Goal: Book appointment/travel/reservation

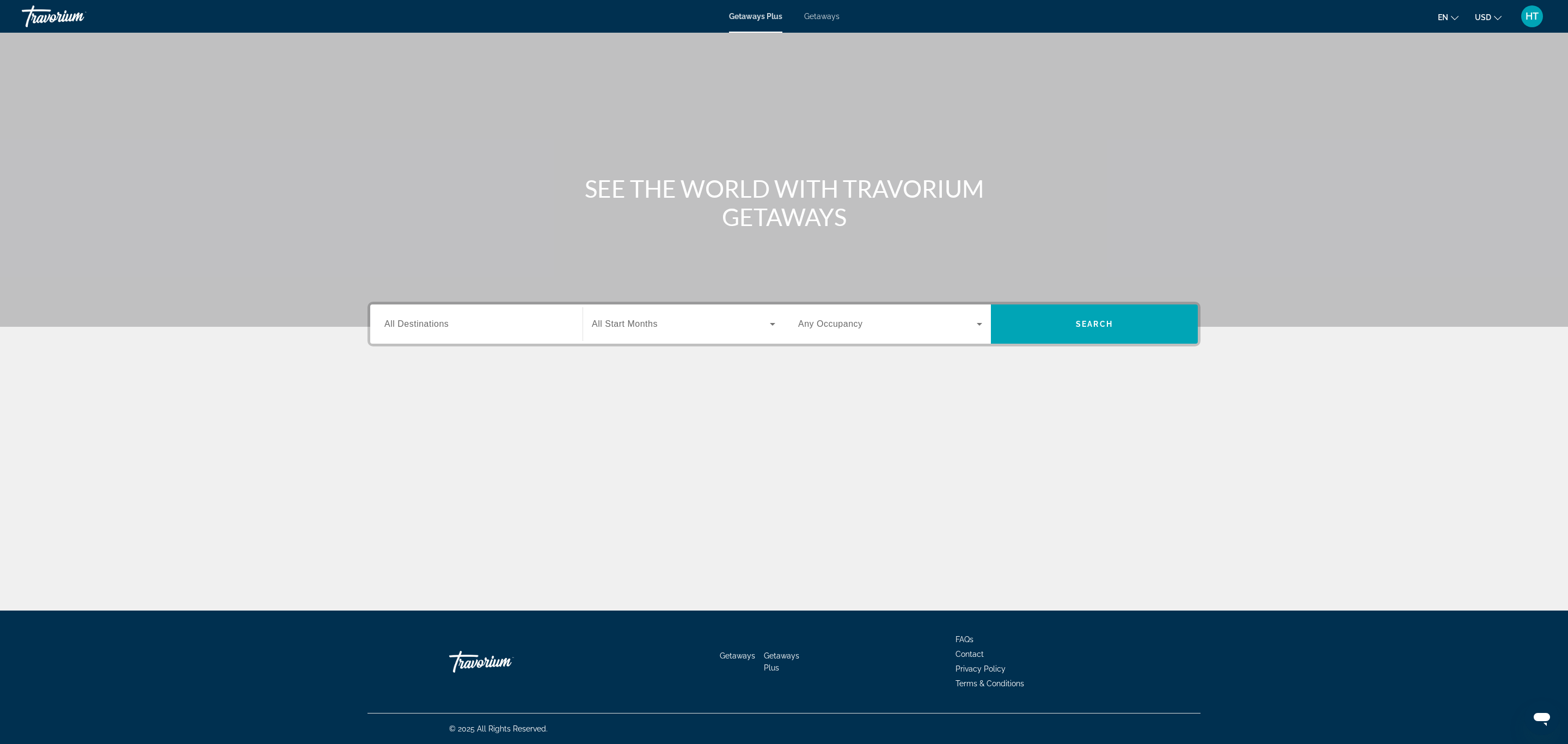
click at [528, 325] on input "Destination All Destinations" at bounding box center [476, 324] width 184 height 13
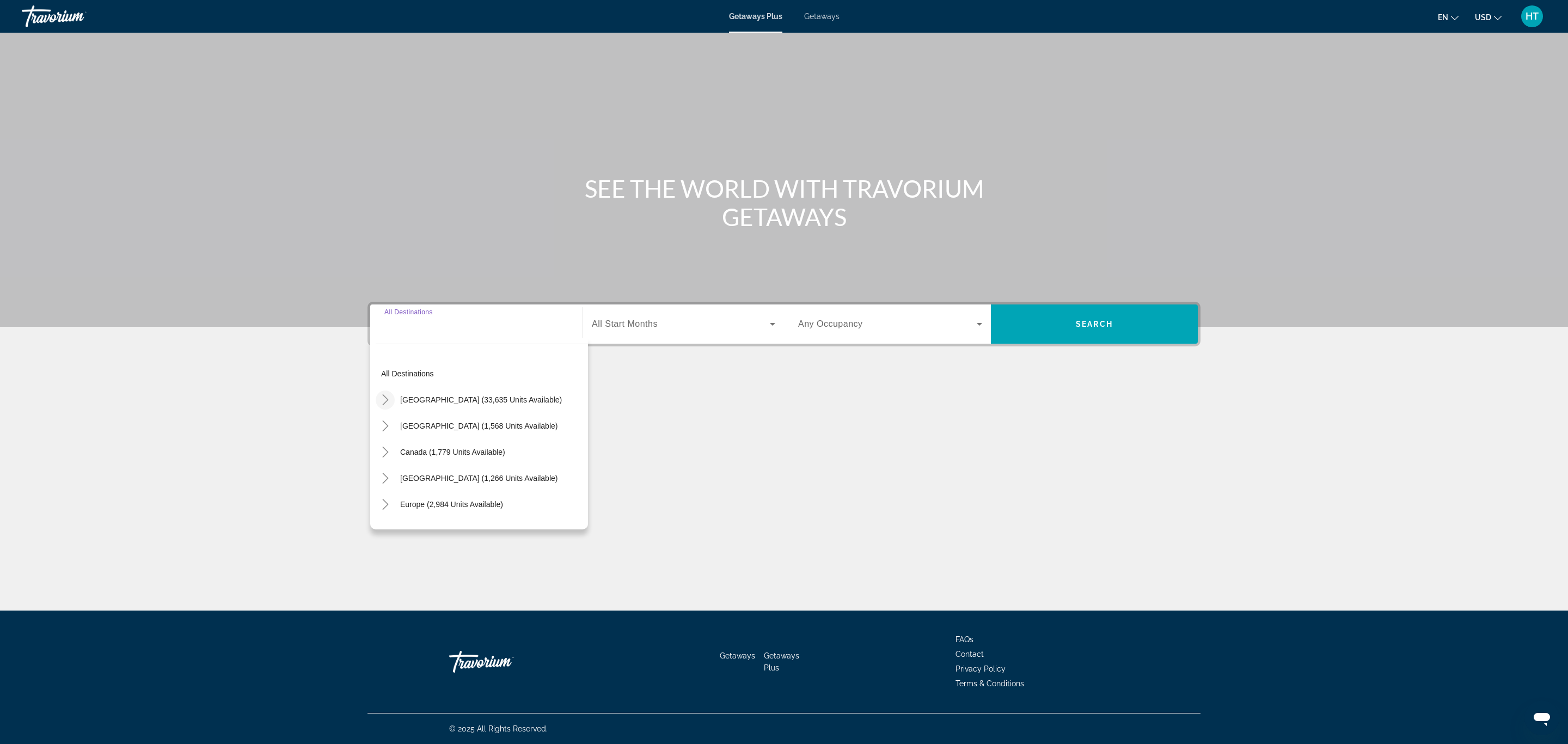
click at [378, 402] on mat-icon "Toggle United States (33,635 units available)" at bounding box center [385, 400] width 19 height 19
click at [394, 452] on mat-icon "Toggle California (2,226 units available)" at bounding box center [396, 447] width 19 height 19
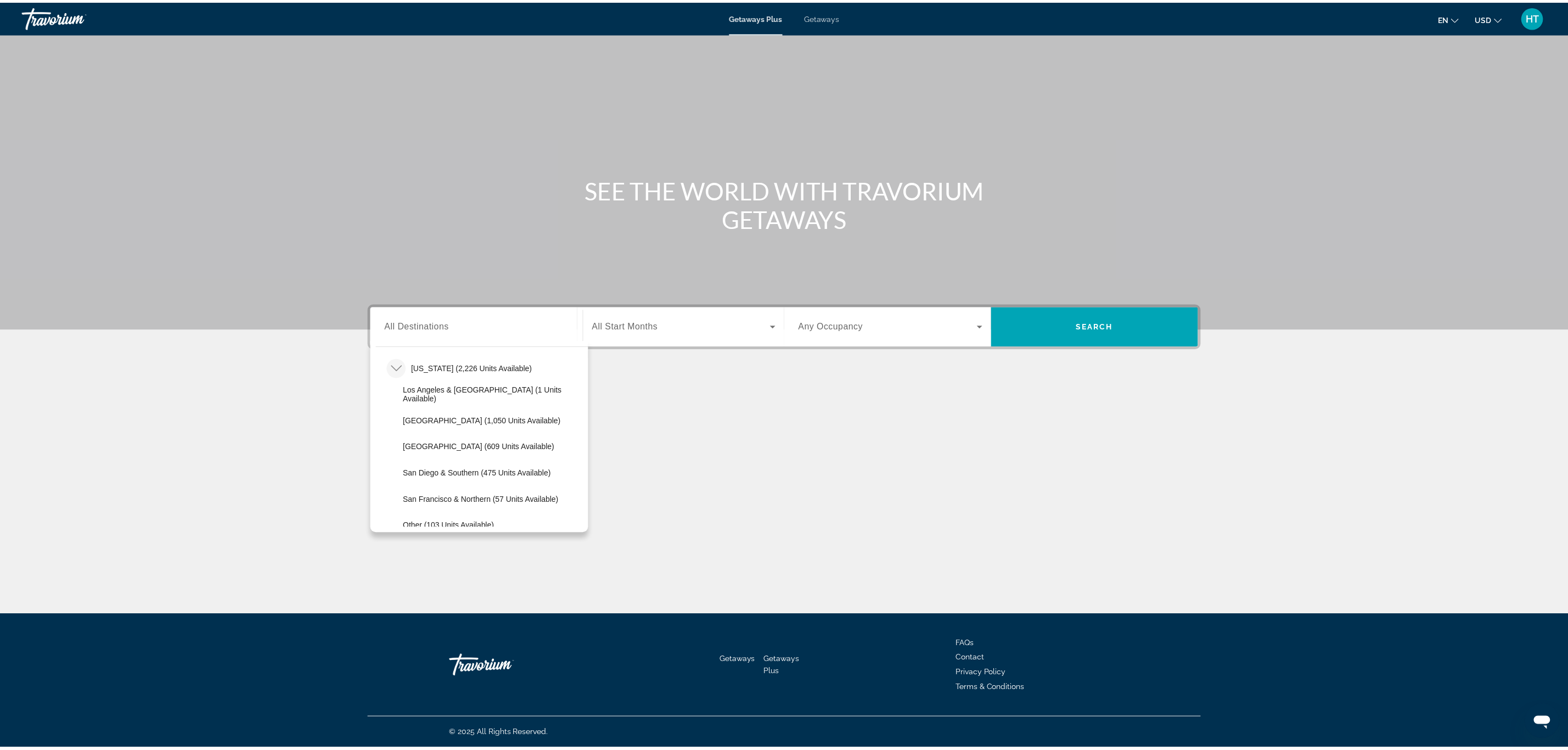
scroll to position [114, 0]
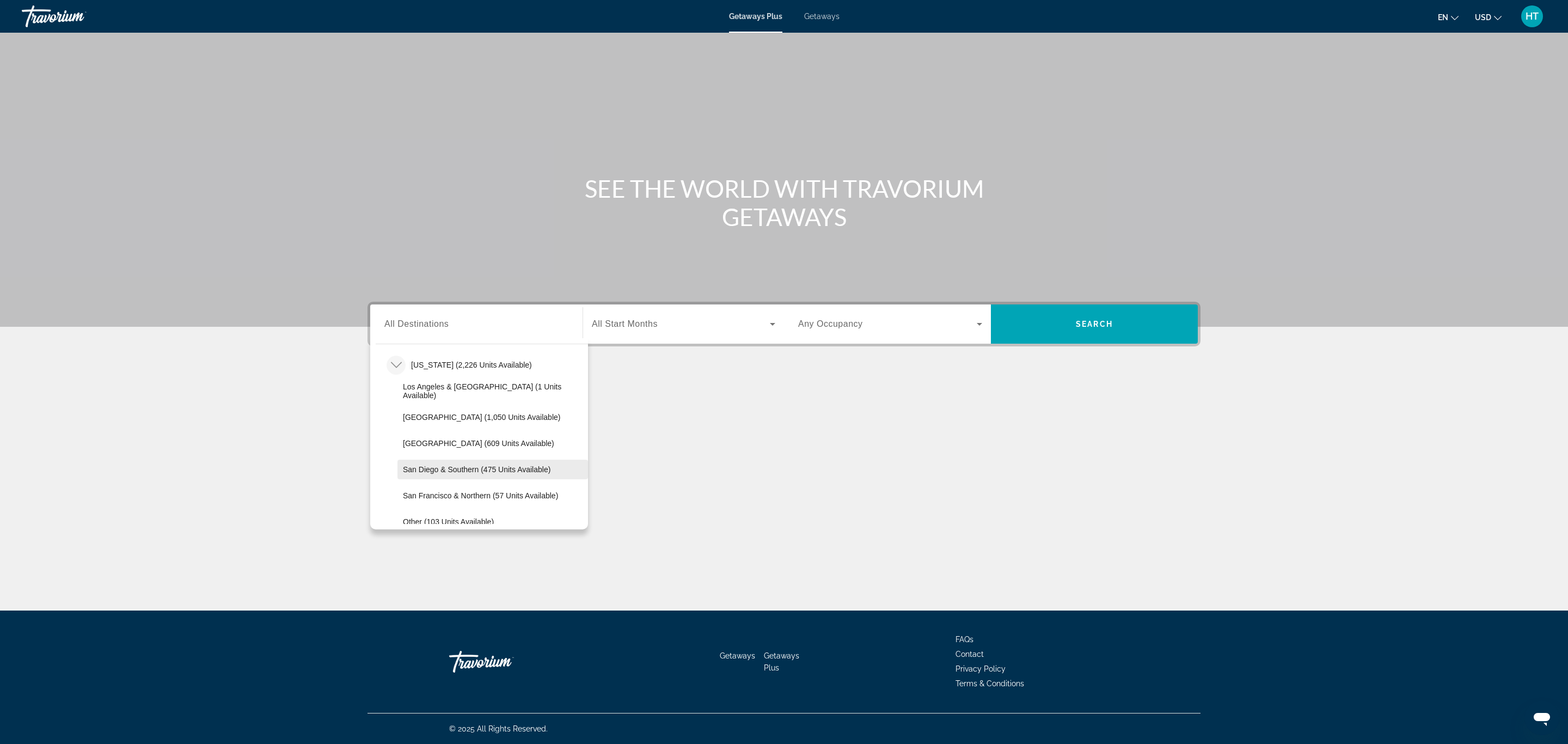
click at [399, 469] on span "Search widget" at bounding box center [492, 469] width 190 height 26
type input "**********"
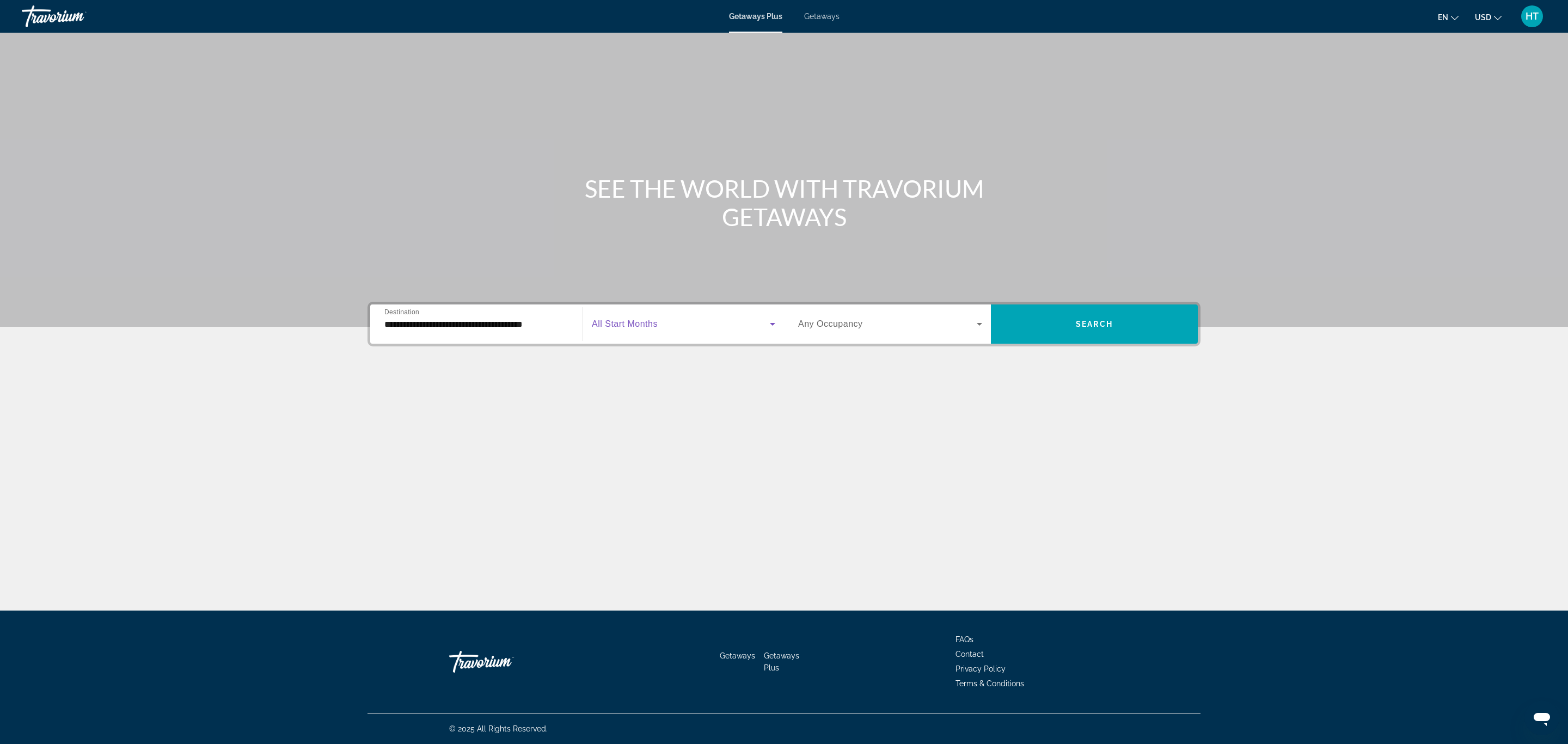
click at [638, 317] on span "Search widget" at bounding box center [680, 324] width 178 height 13
click at [643, 438] on span "novembre 2025" at bounding box center [618, 435] width 53 height 13
click at [836, 325] on span "Any Occupancy" at bounding box center [831, 324] width 65 height 9
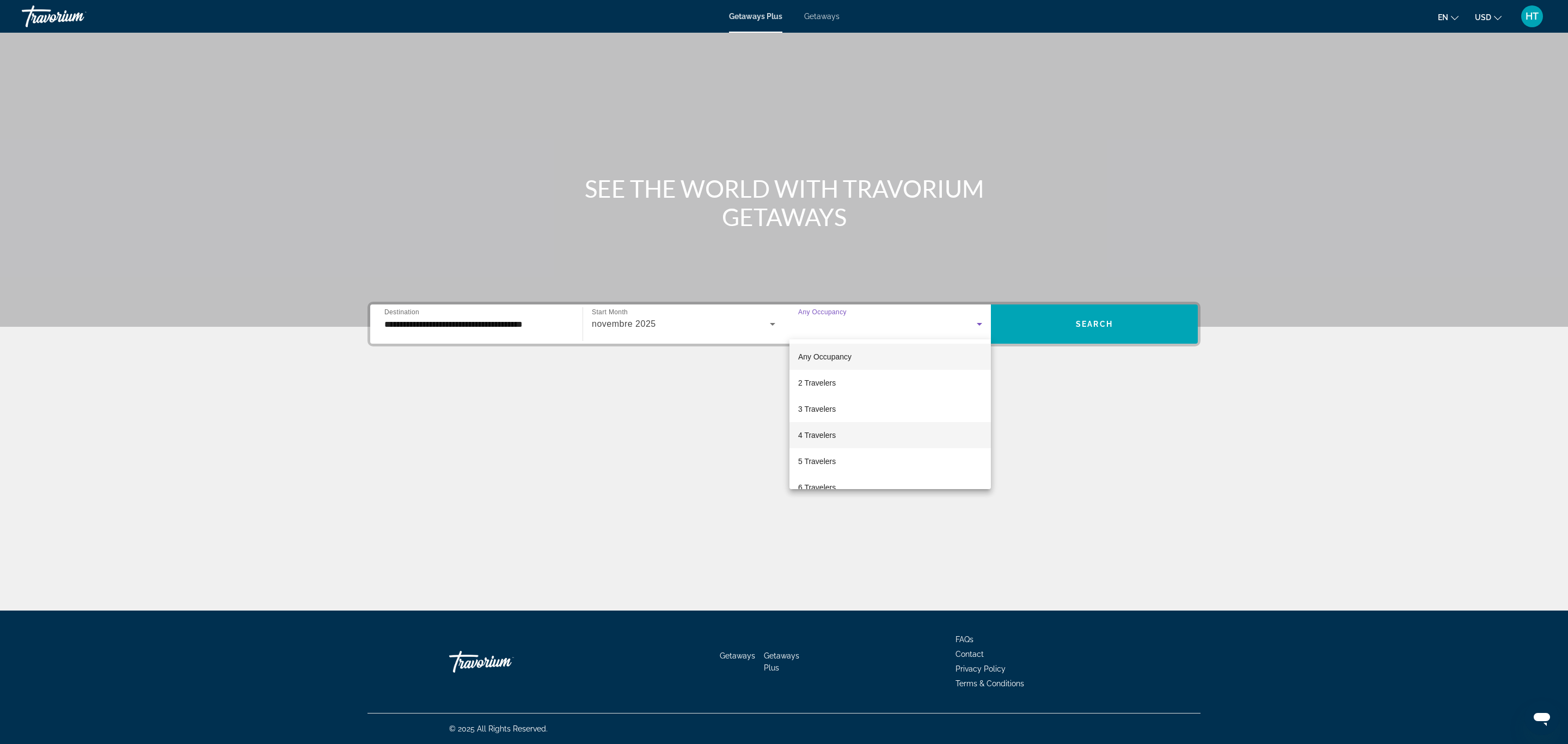
click at [832, 433] on span "4 Travelers" at bounding box center [816, 435] width 37 height 13
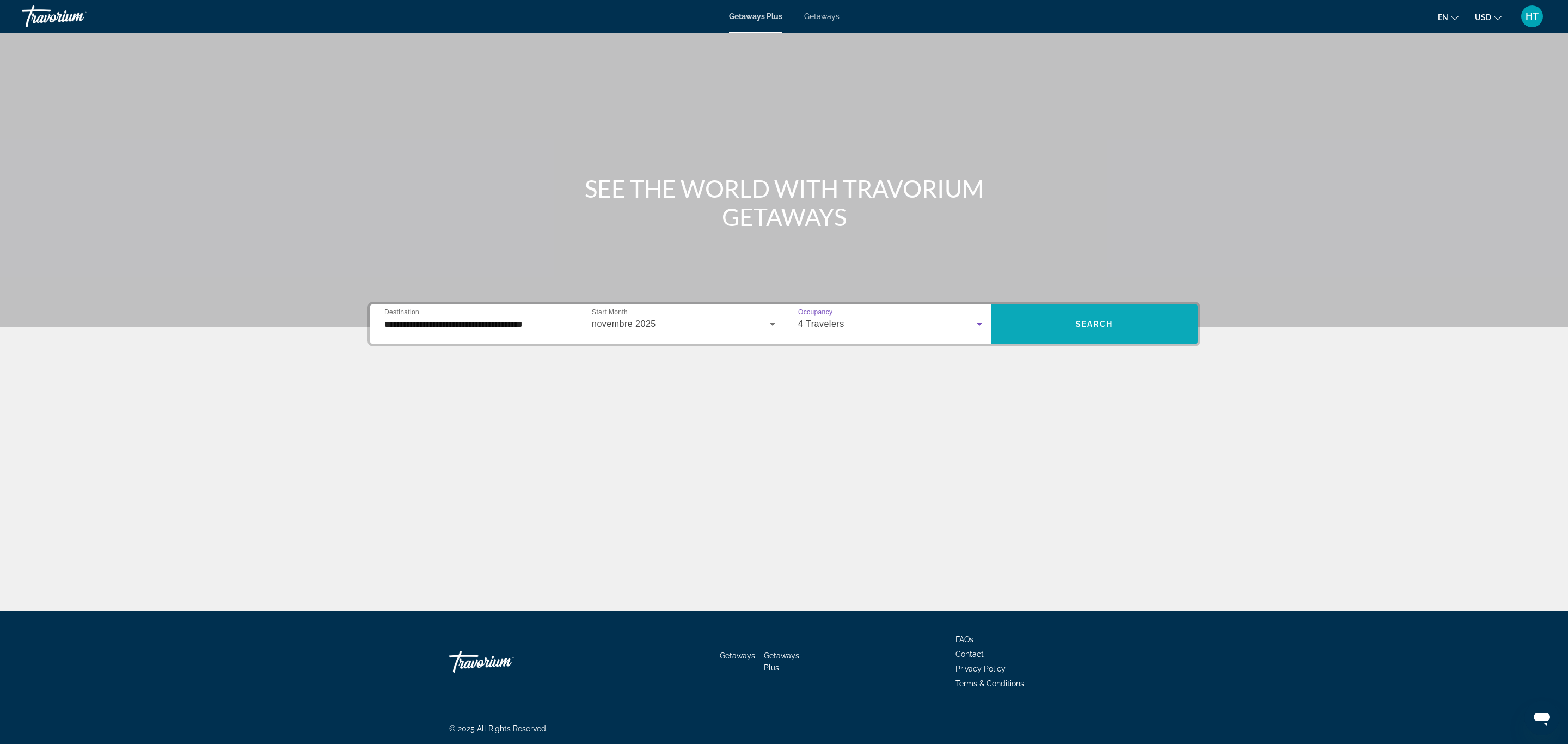
click at [1074, 317] on span "Search widget" at bounding box center [1095, 324] width 207 height 26
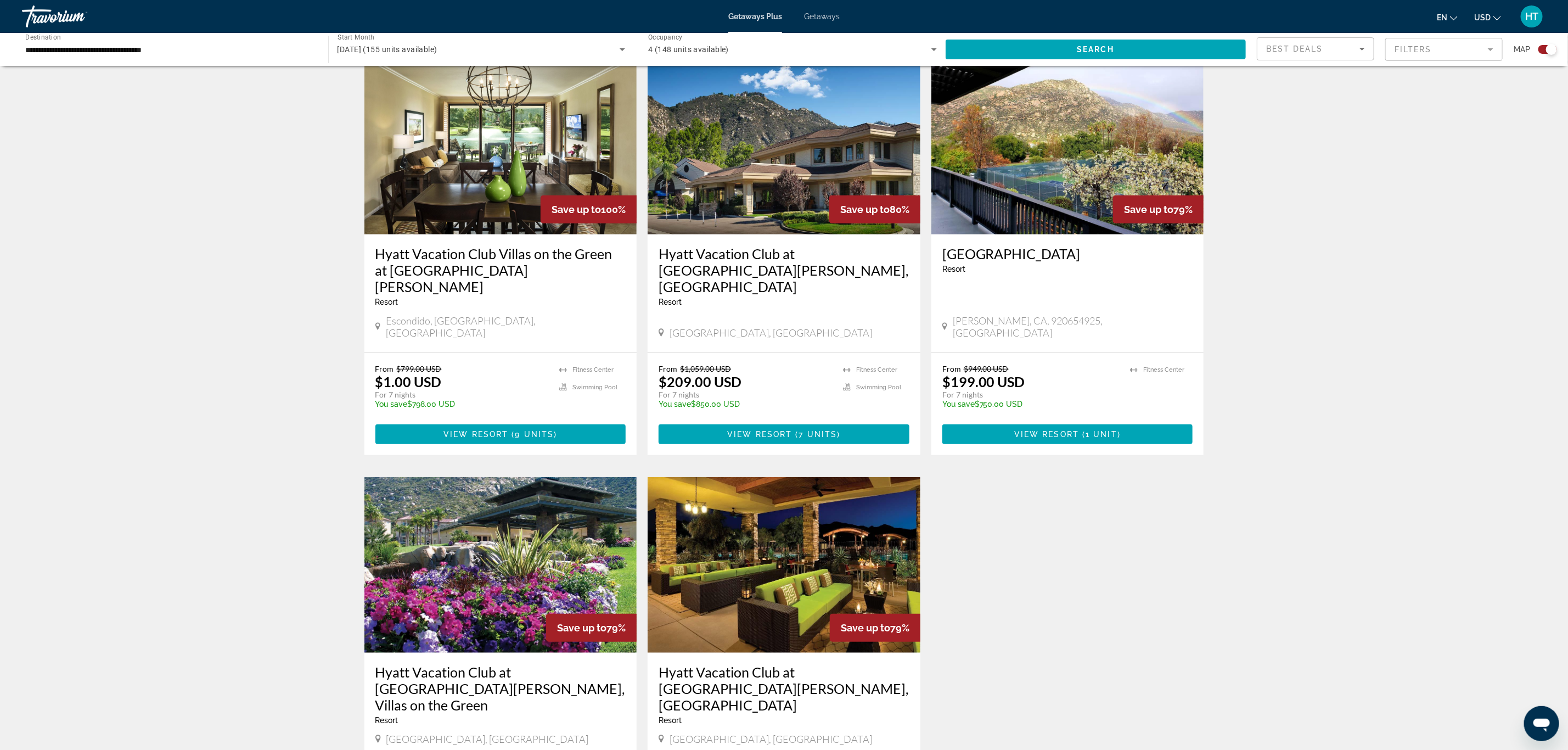
scroll to position [494, 0]
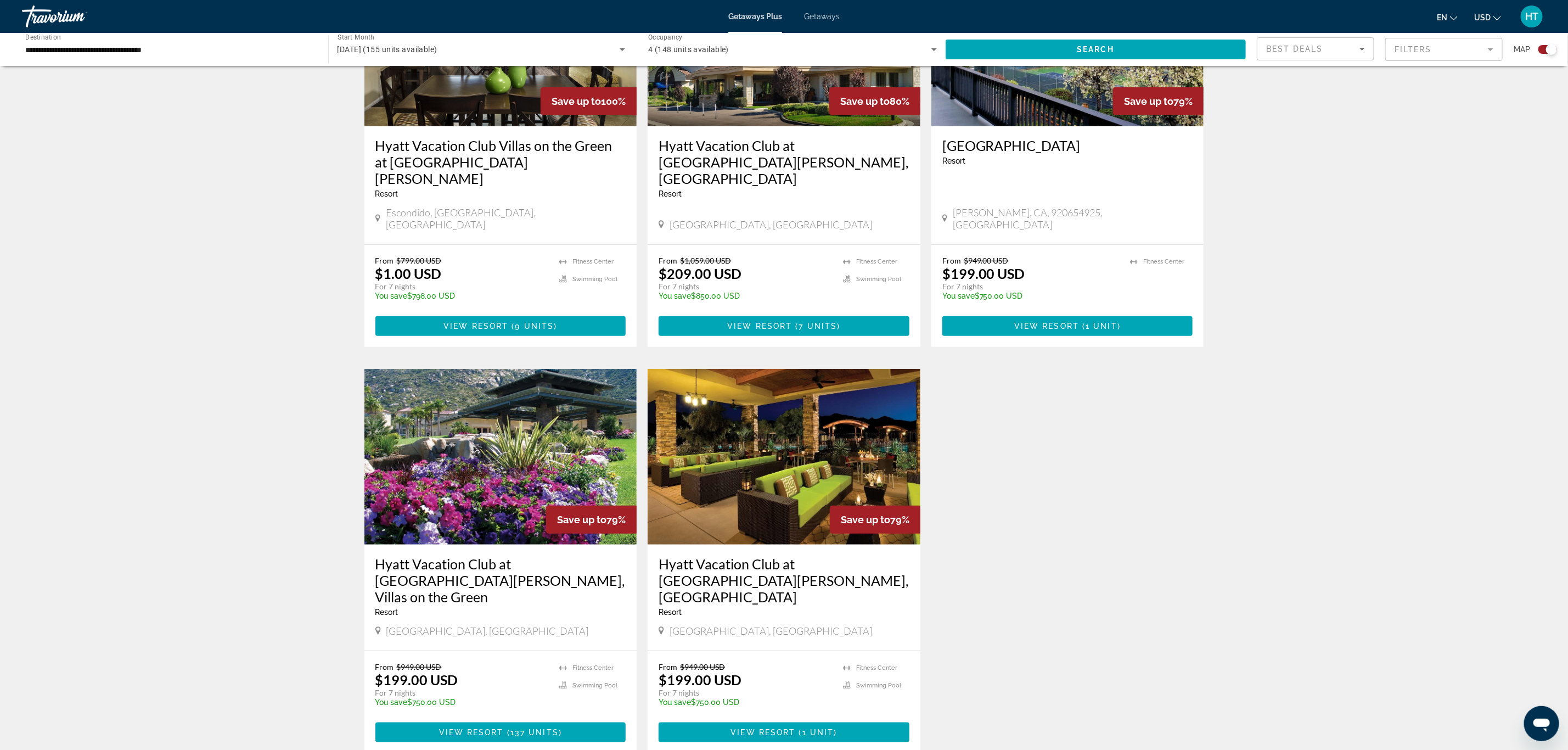
click at [747, 555] on h3 "Hyatt Vacation Club at [GEOGRAPHIC_DATA][PERSON_NAME], [GEOGRAPHIC_DATA]" at bounding box center [784, 580] width 251 height 49
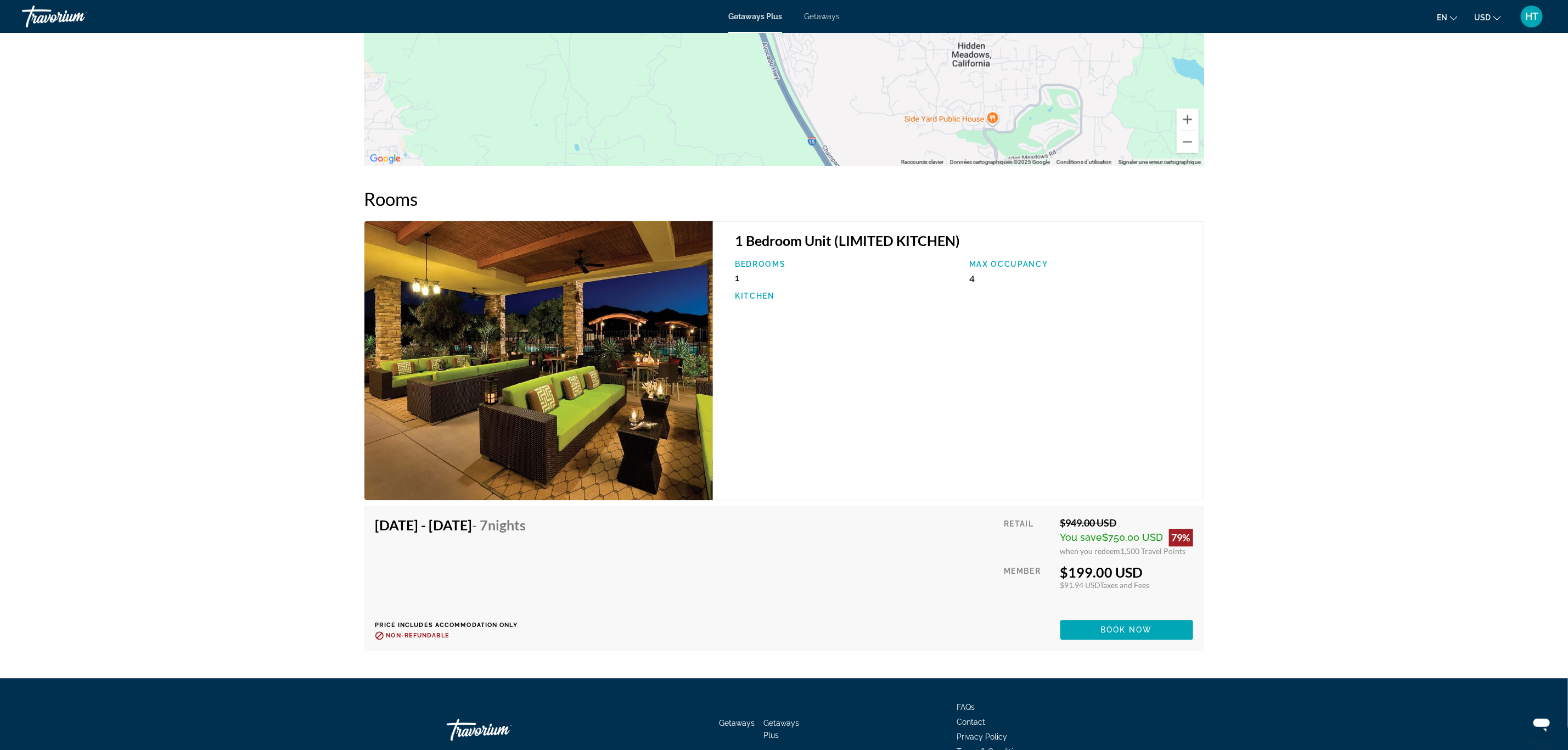
scroll to position [1647, 0]
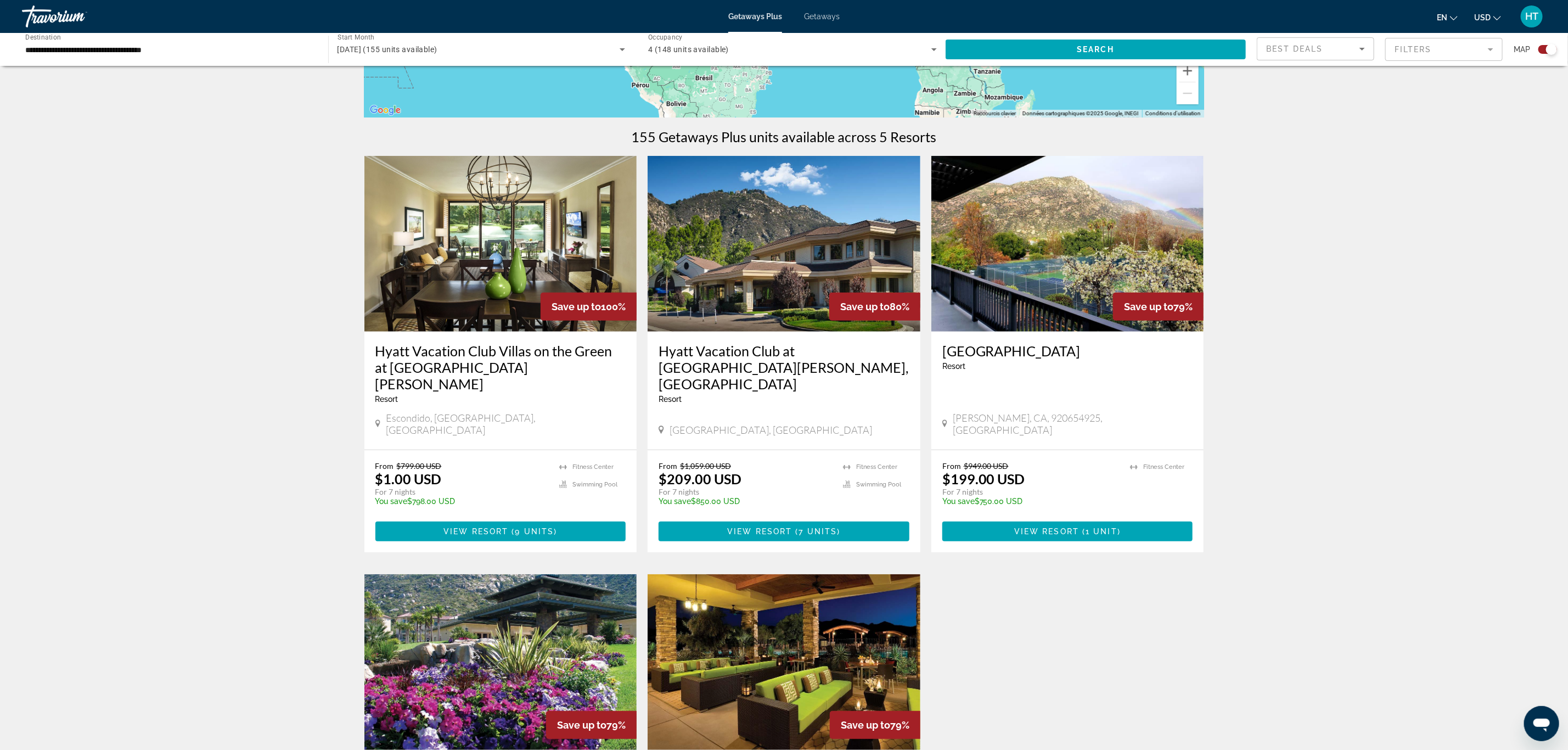
scroll to position [329, 0]
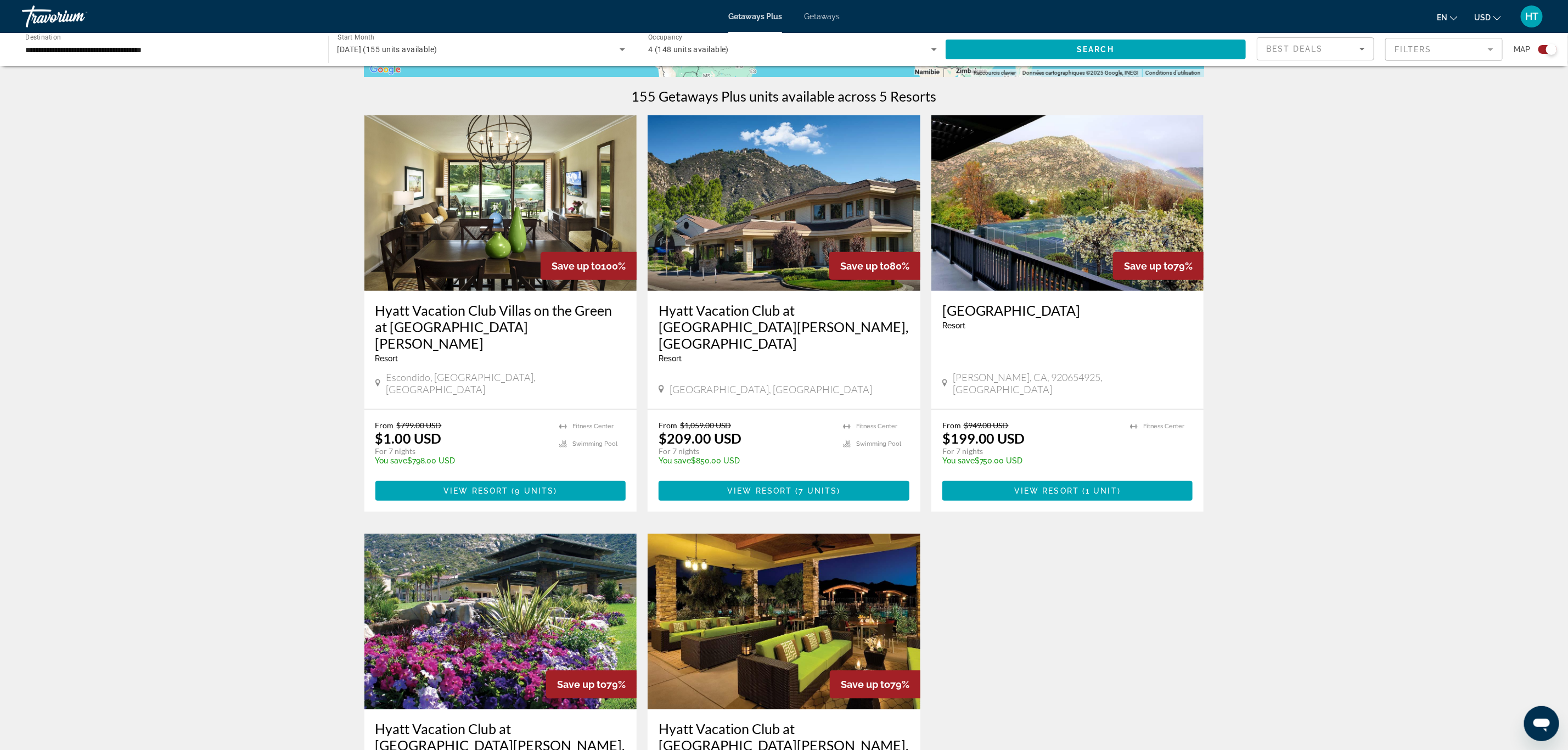
click at [556, 310] on h3 "Hyatt Vacation Club Villas on the Green at [GEOGRAPHIC_DATA][PERSON_NAME]" at bounding box center [501, 327] width 251 height 49
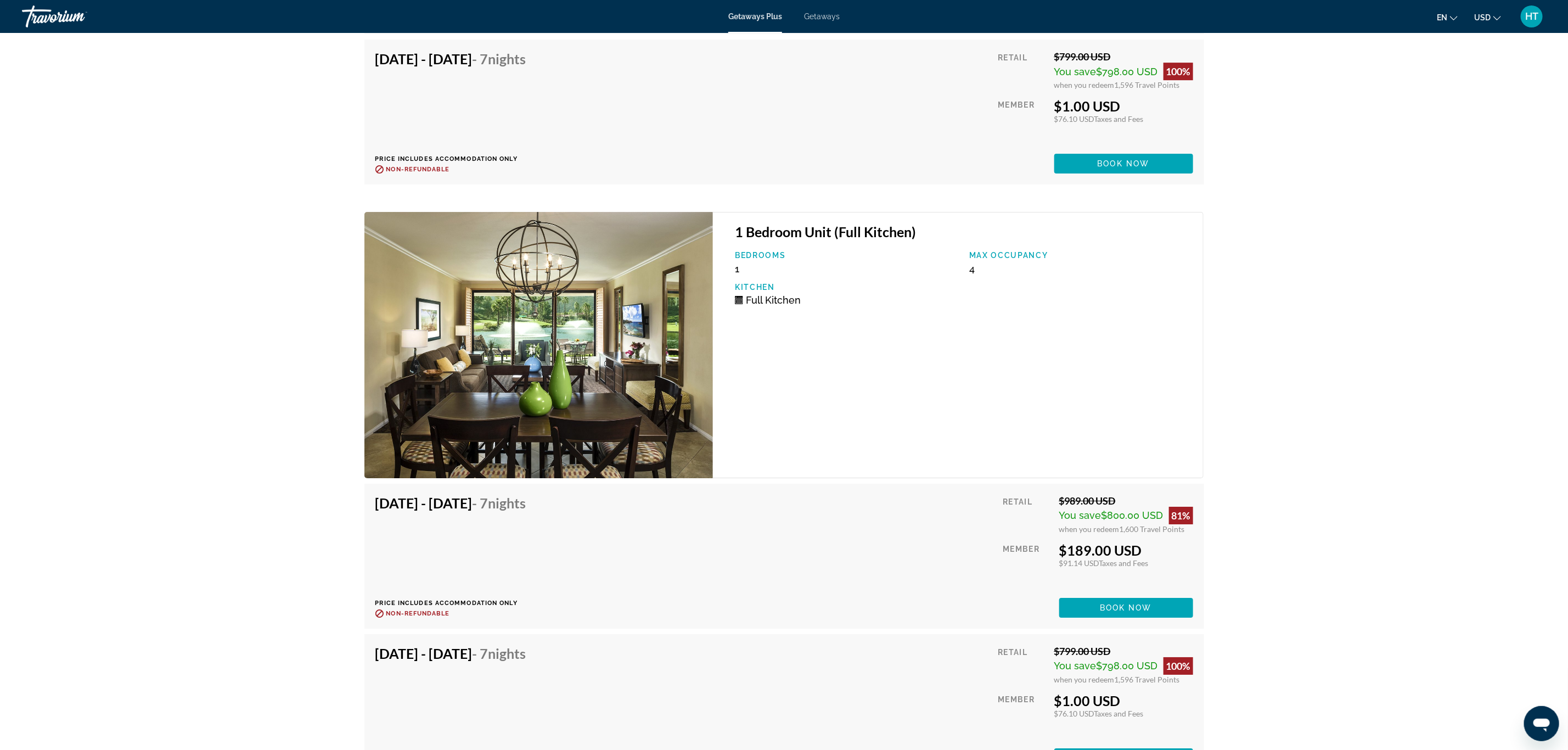
scroll to position [2705, 0]
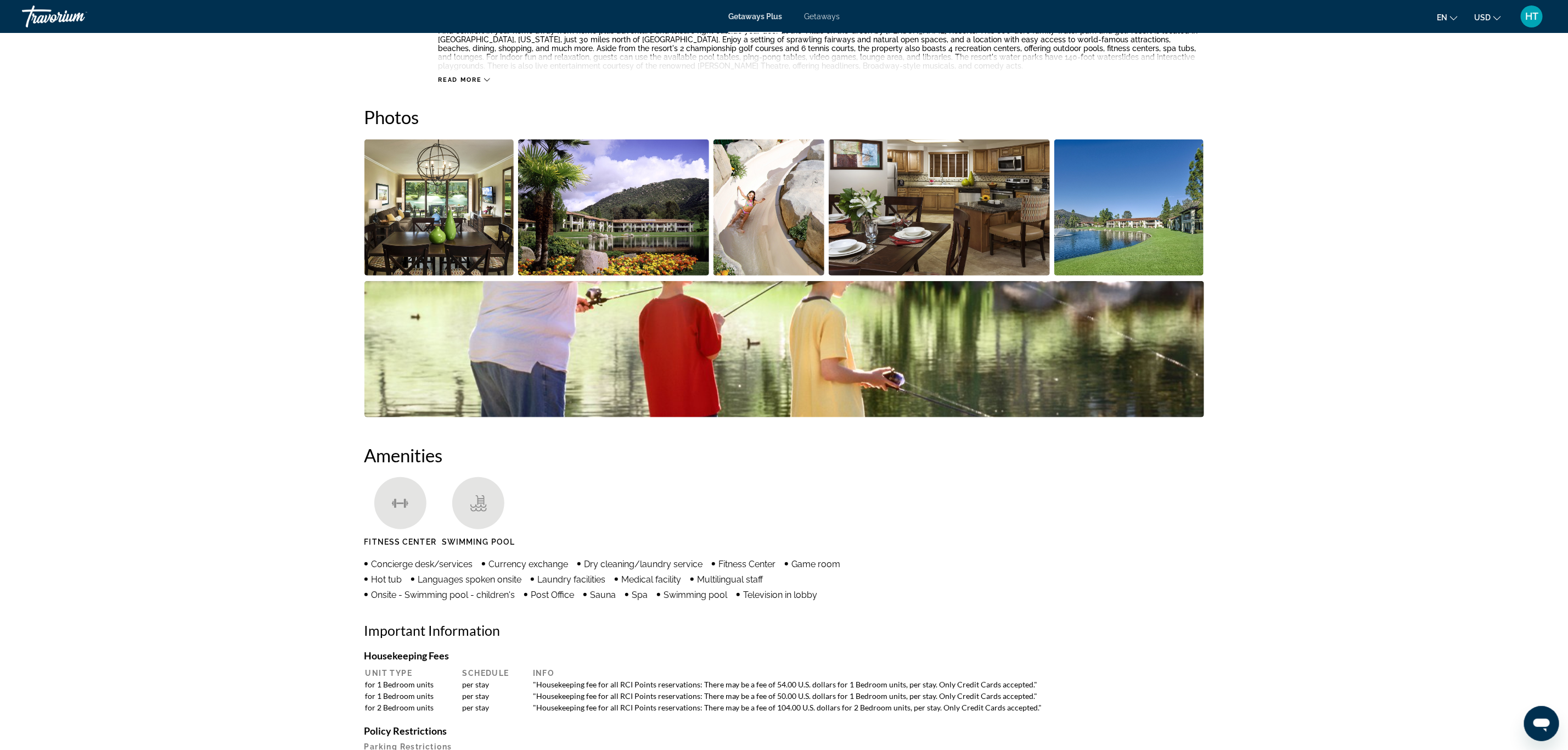
scroll to position [247, 0]
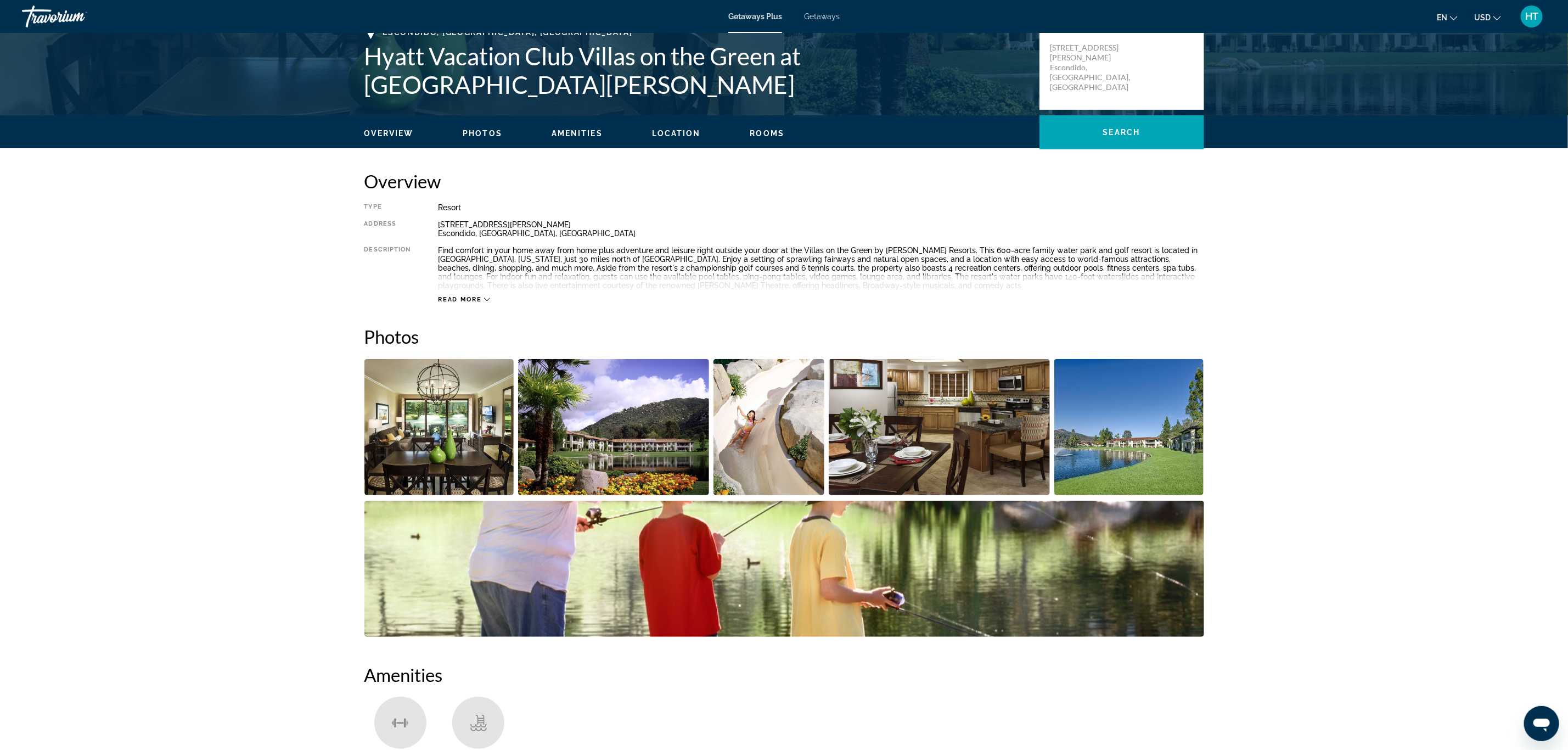
click at [469, 298] on span "Read more" at bounding box center [460, 300] width 43 height 7
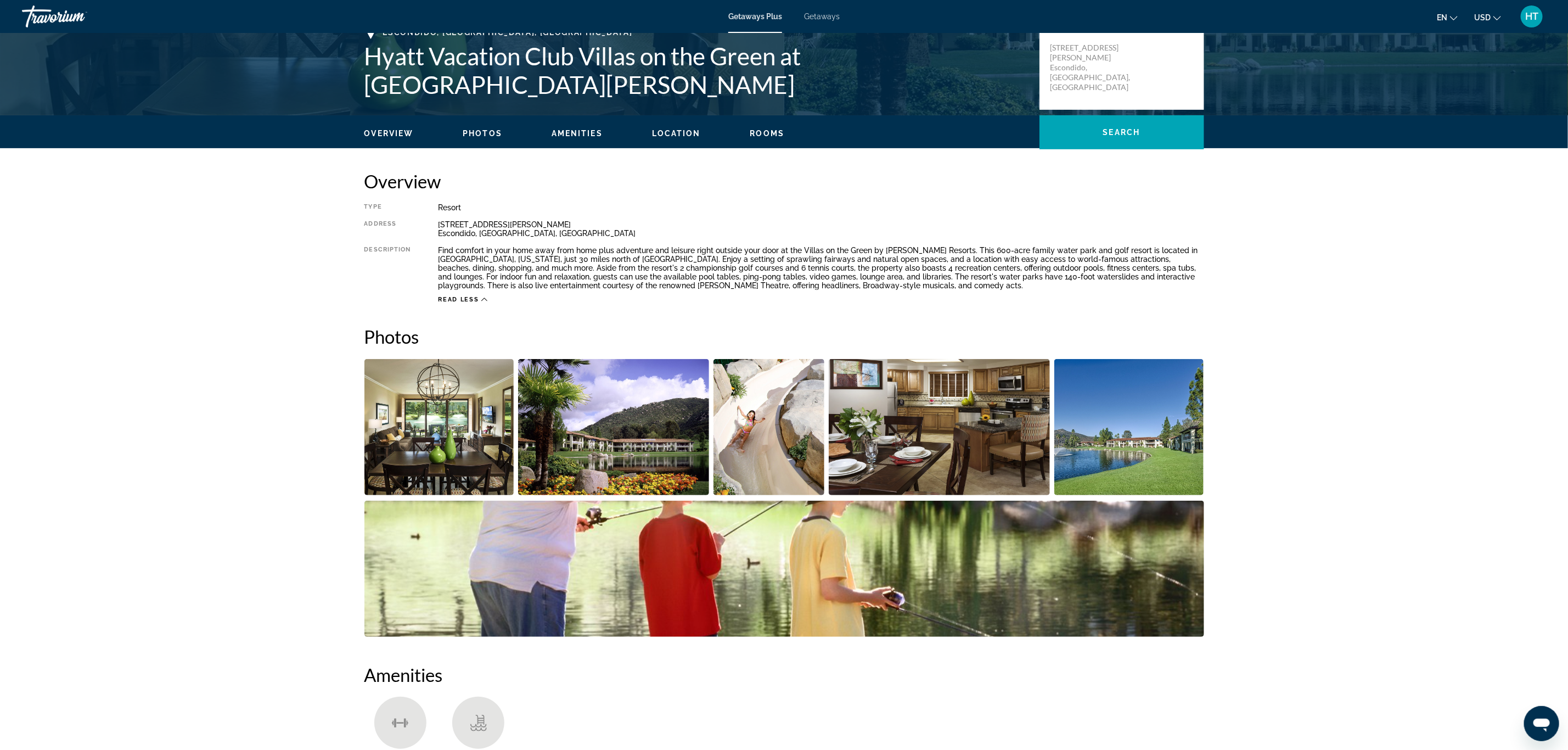
click at [485, 300] on icon "Main content" at bounding box center [484, 300] width 6 height 6
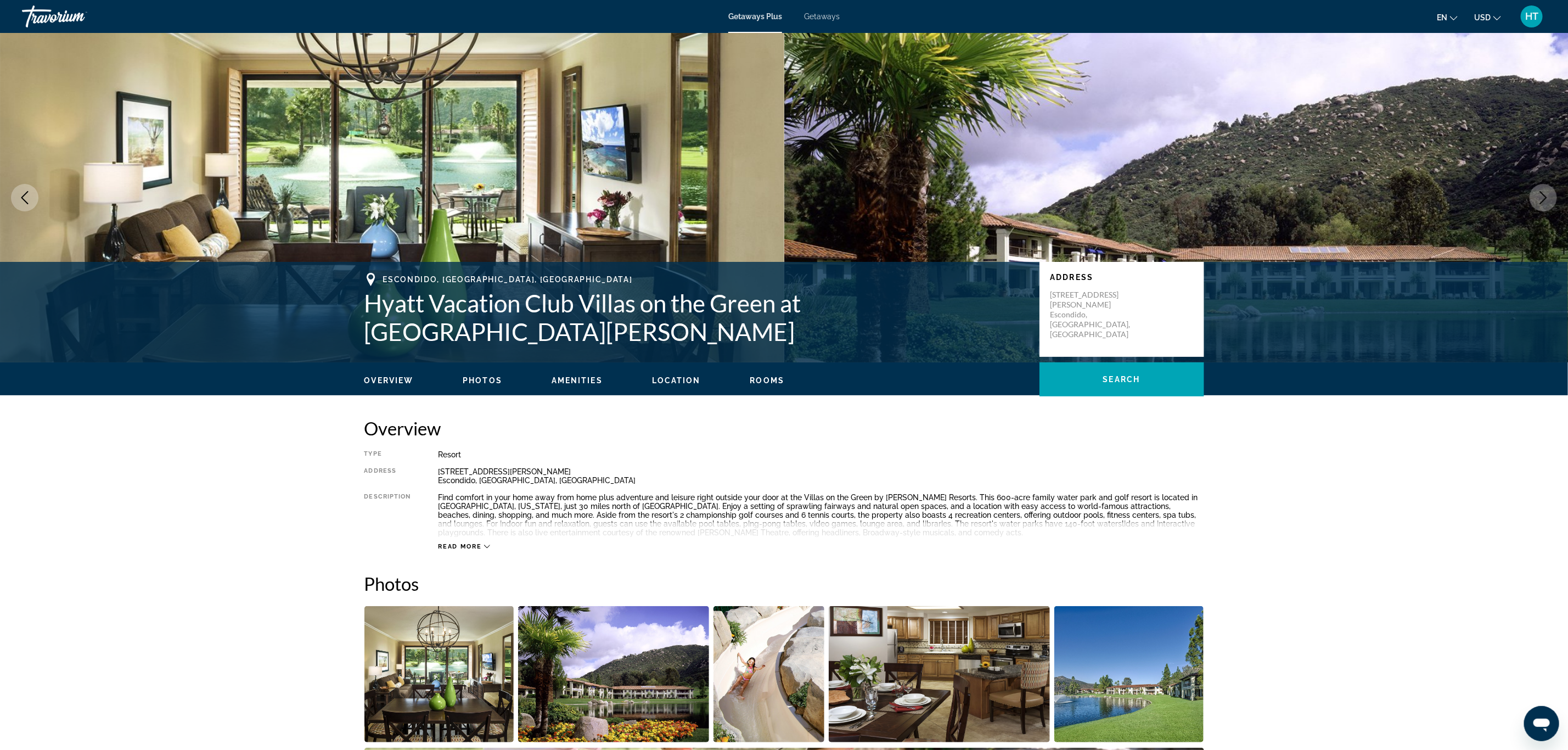
click at [695, 497] on div "Find comfort in your home away from home plus adventure and leisure right outsi…" at bounding box center [821, 515] width 766 height 44
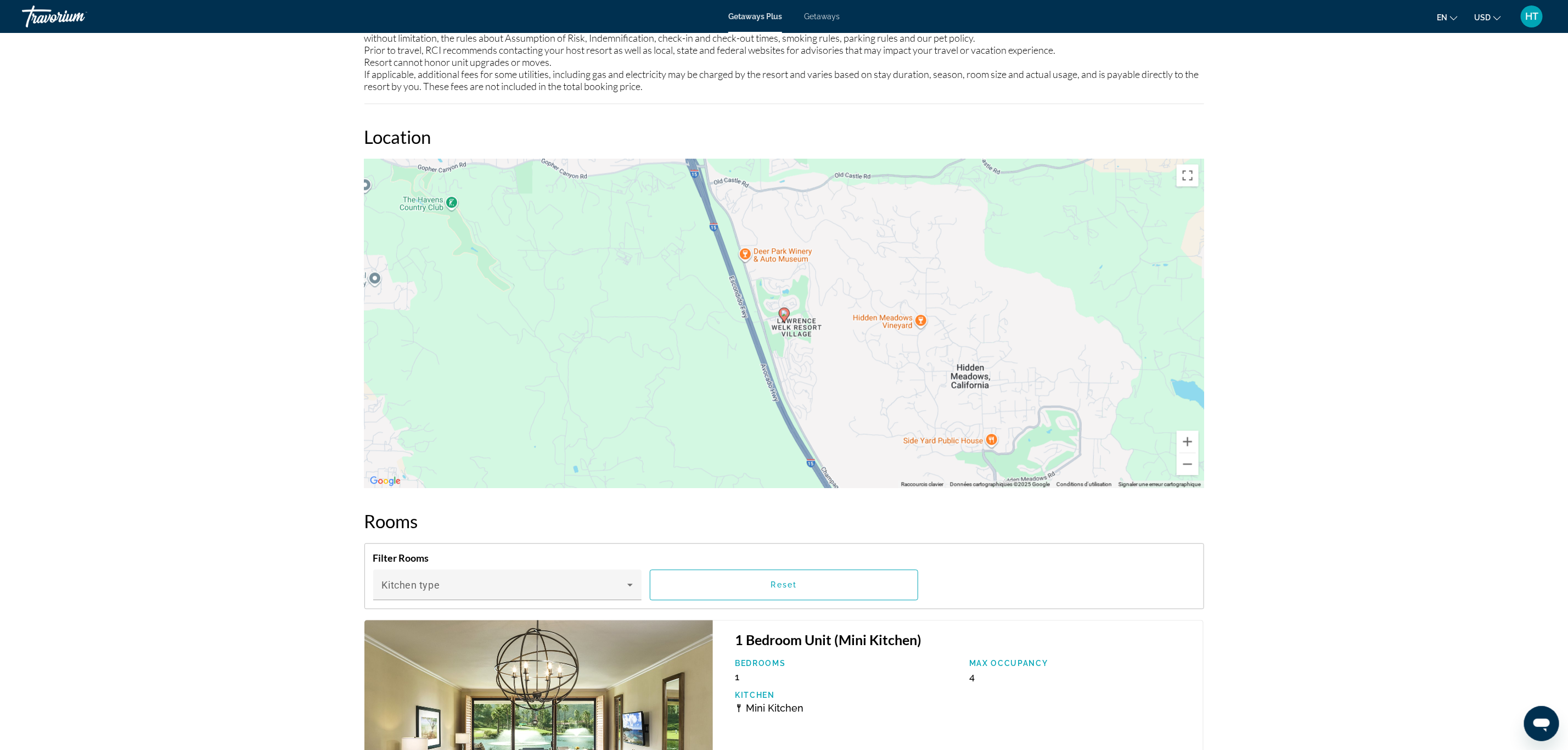
scroll to position [1400, 0]
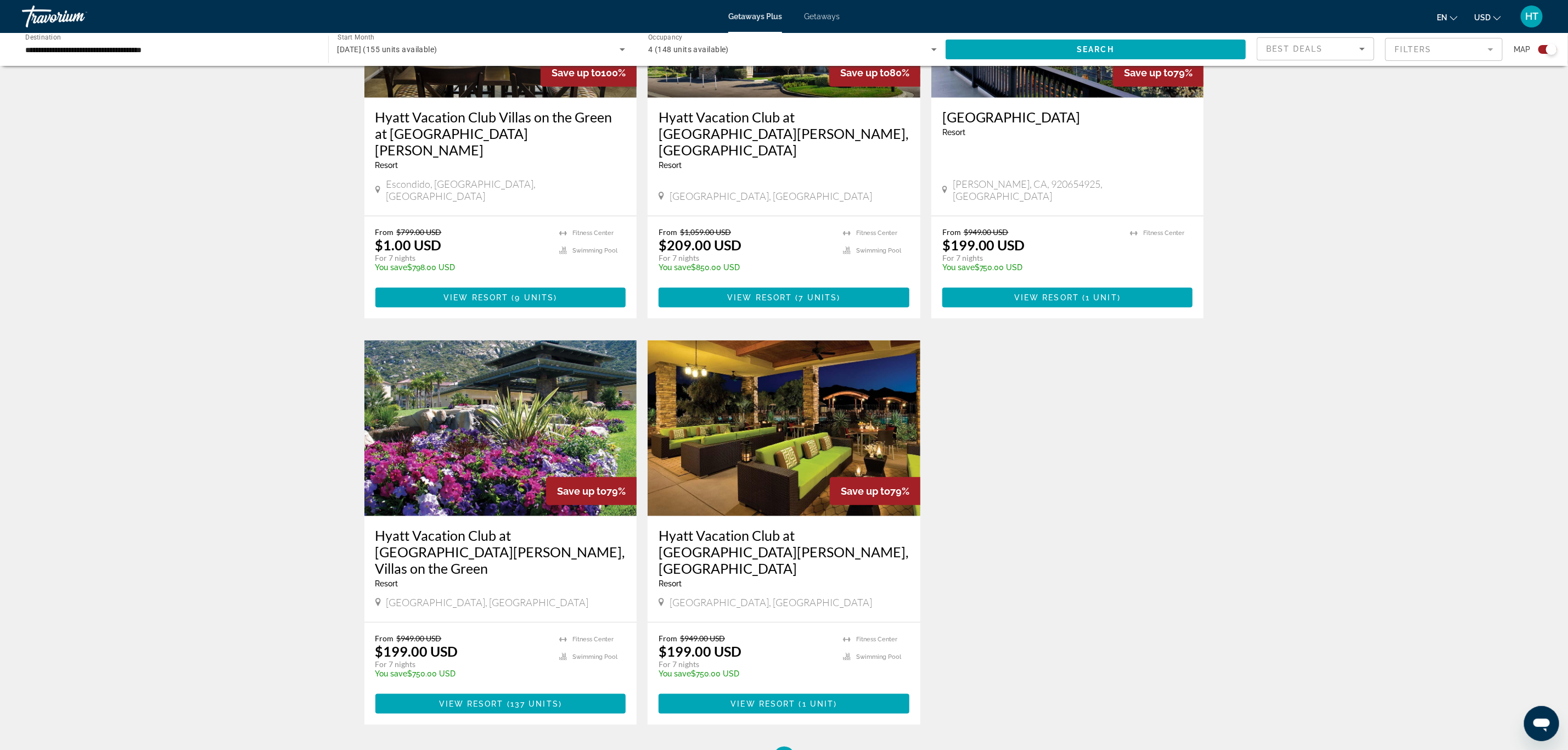
scroll to position [494, 0]
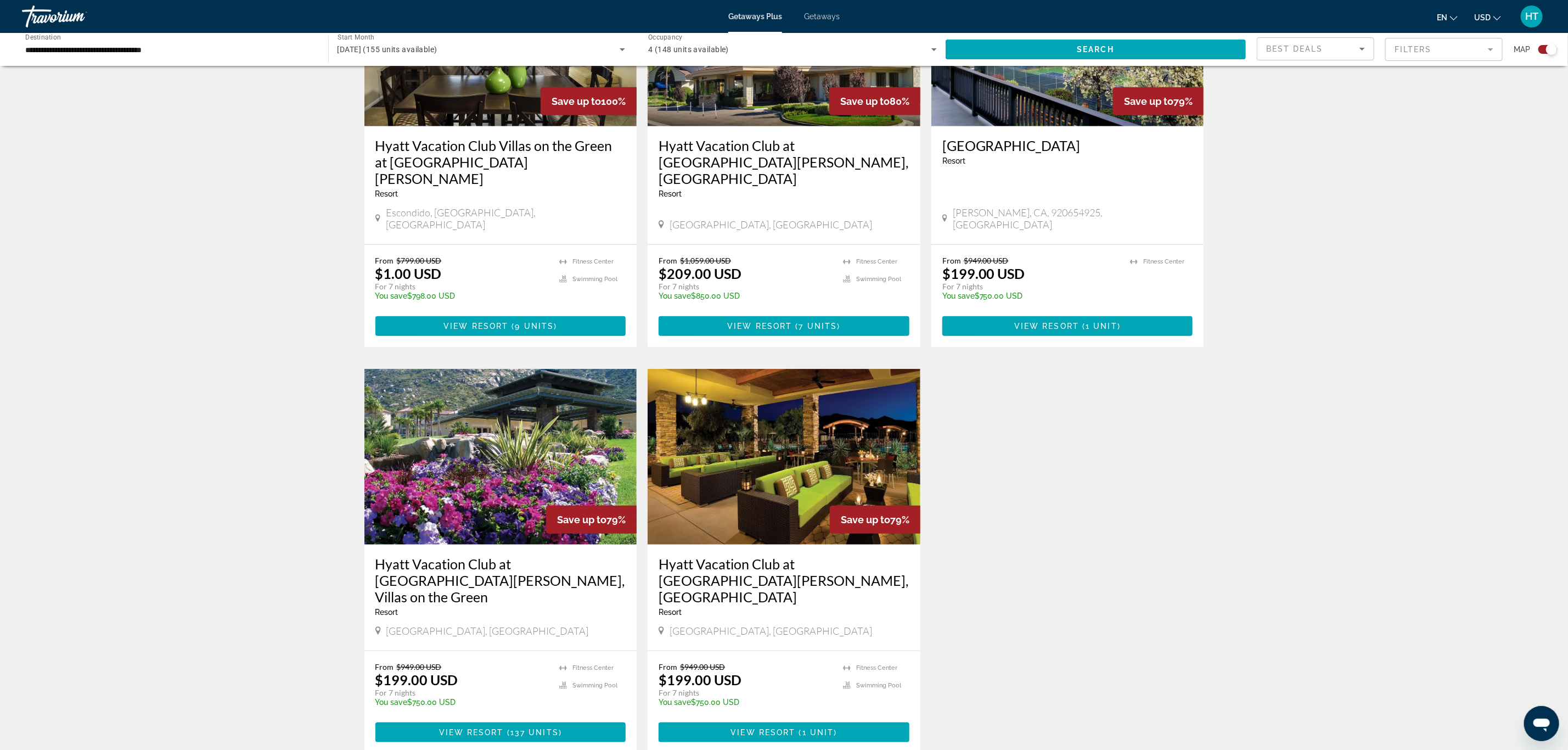
click at [565, 555] on h3 "Hyatt Vacation Club at [GEOGRAPHIC_DATA][PERSON_NAME], Villas on the Green" at bounding box center [501, 580] width 251 height 49
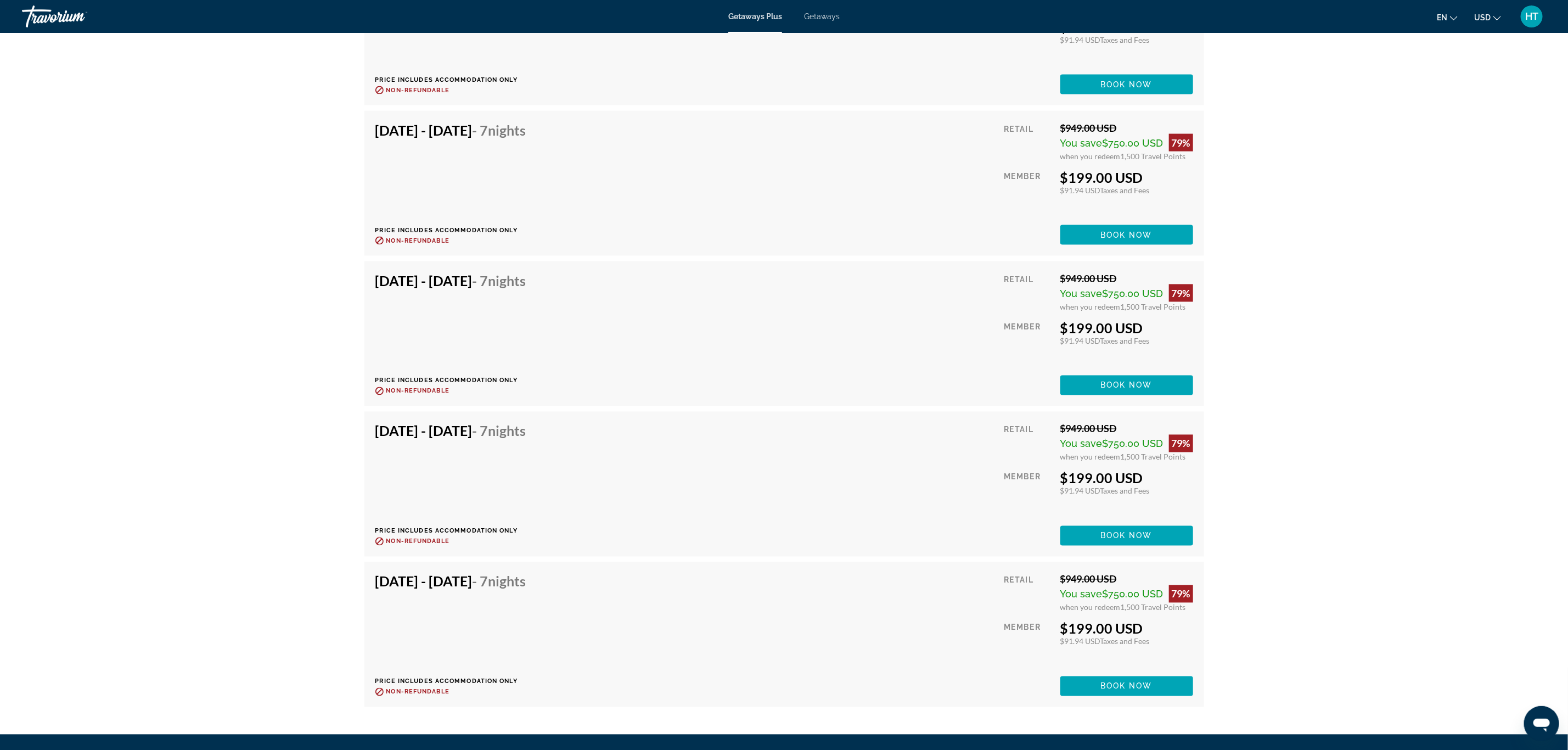
scroll to position [4200, 0]
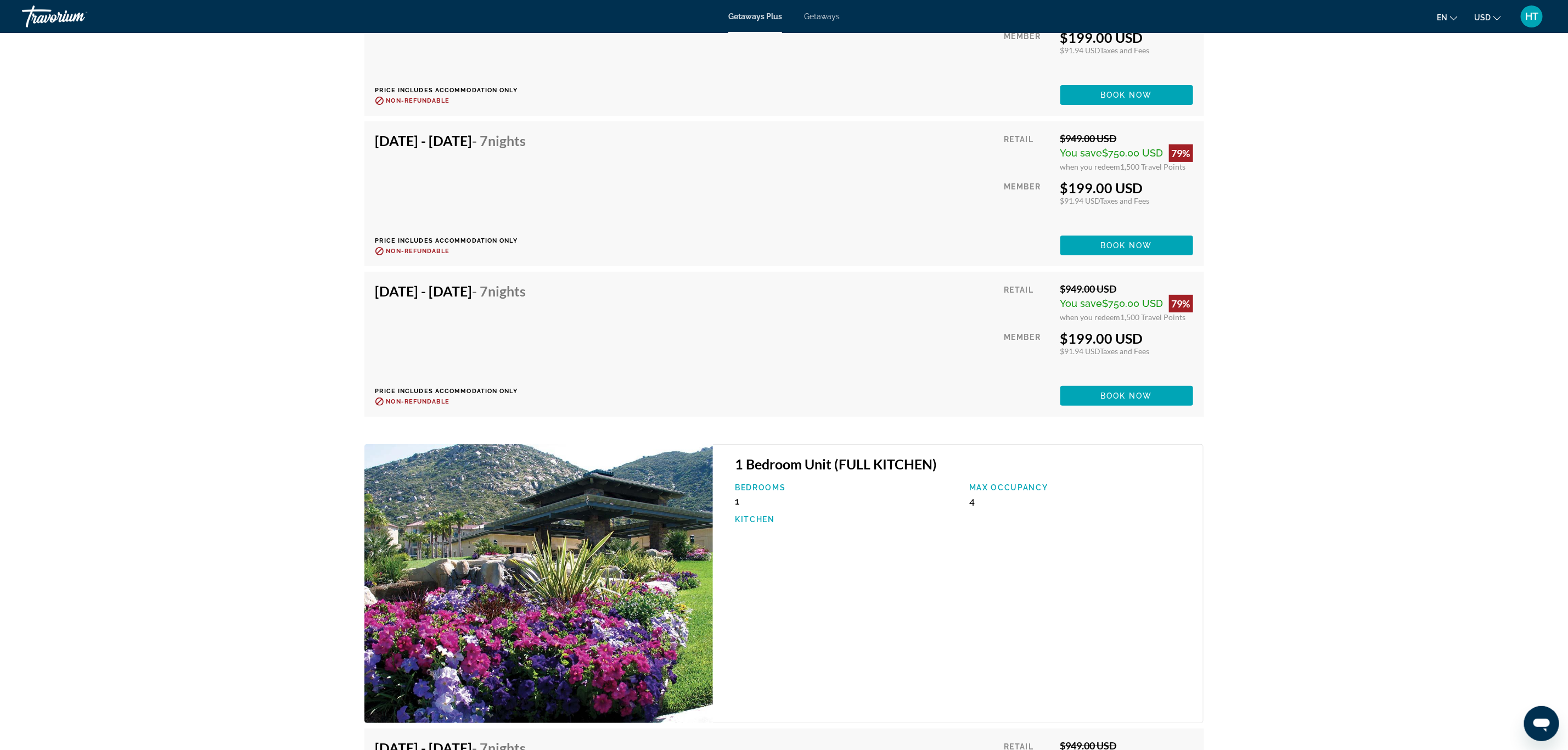
scroll to position [3541, 0]
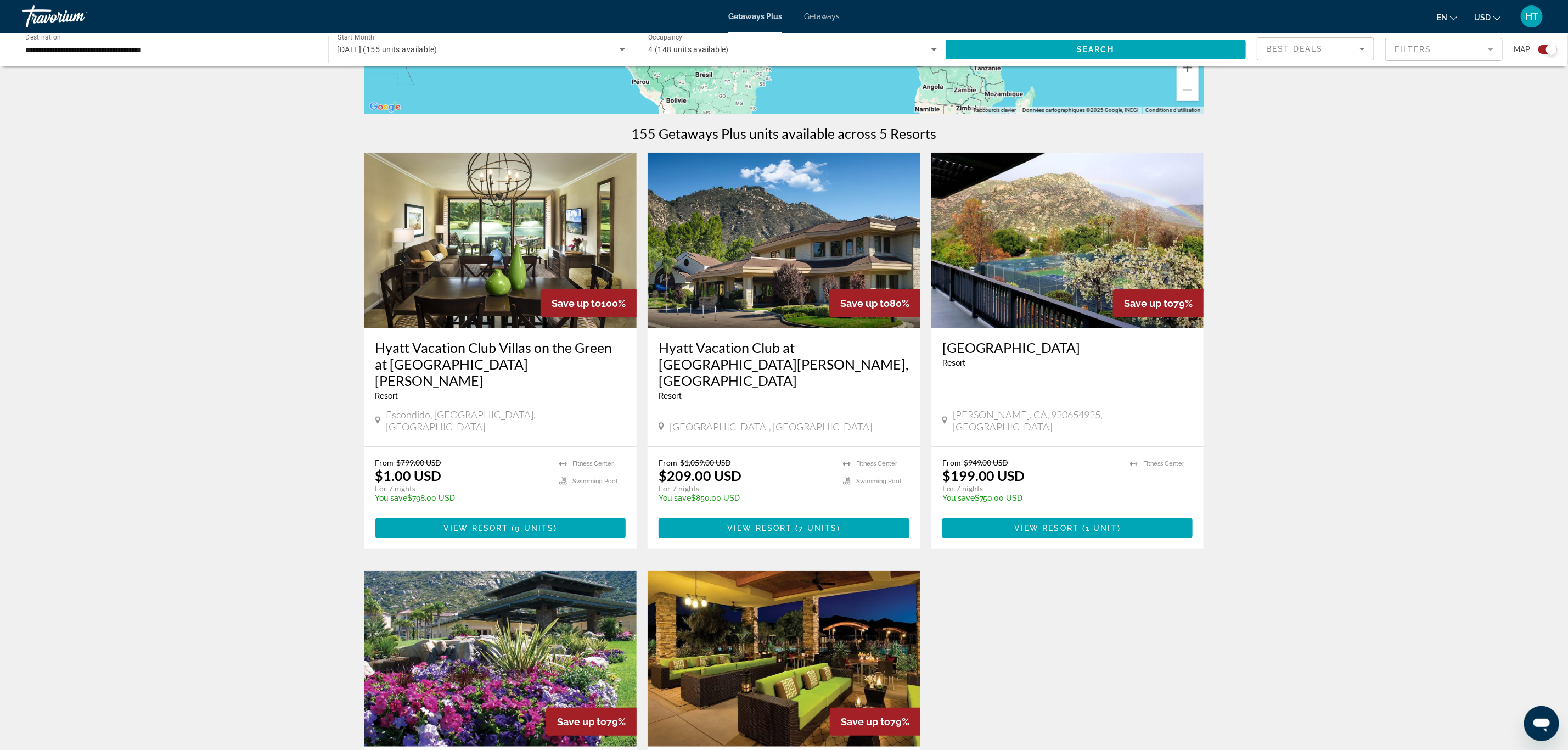
scroll to position [247, 0]
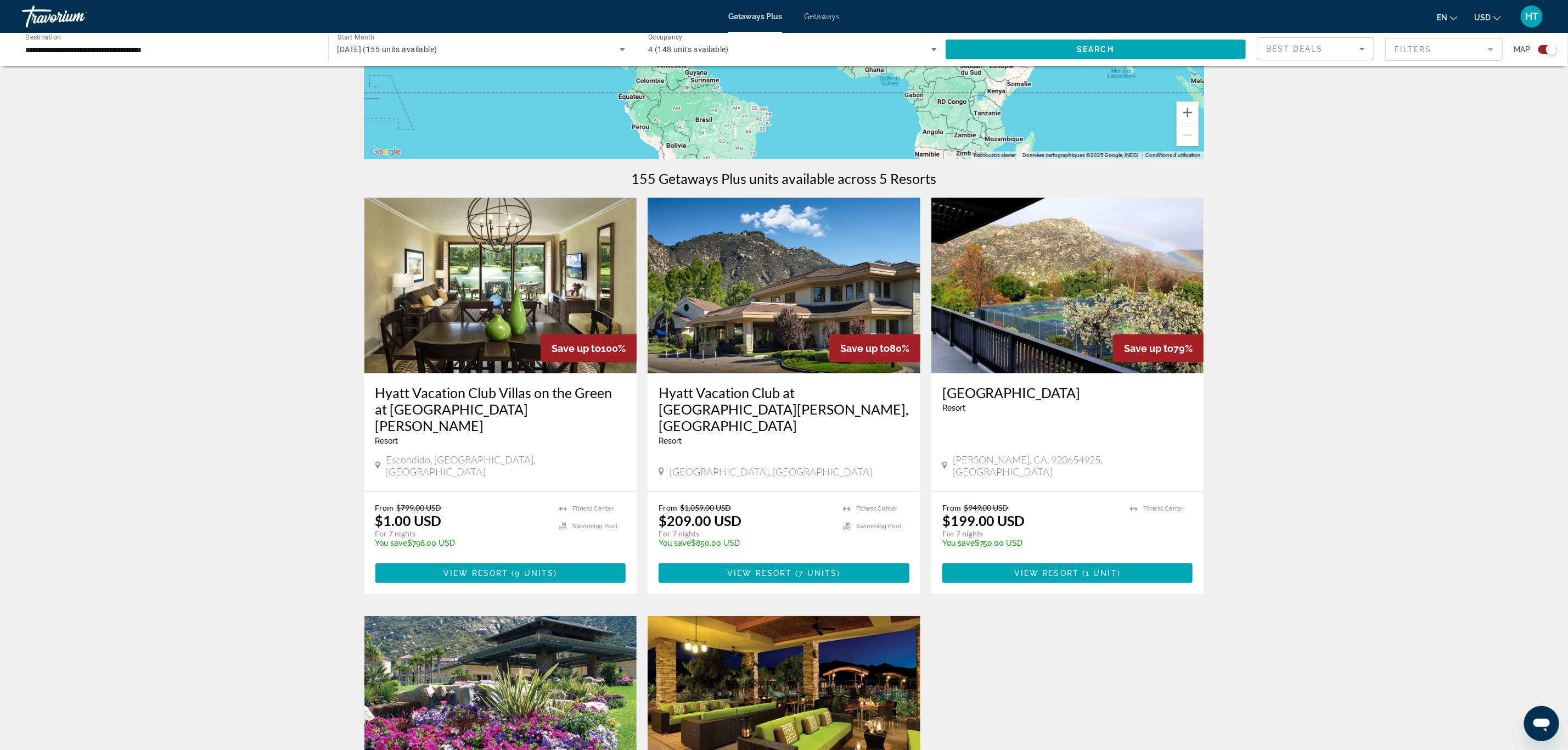
click at [782, 390] on h3 "Hyatt Vacation Club at [GEOGRAPHIC_DATA][PERSON_NAME], [GEOGRAPHIC_DATA]" at bounding box center [784, 409] width 251 height 49
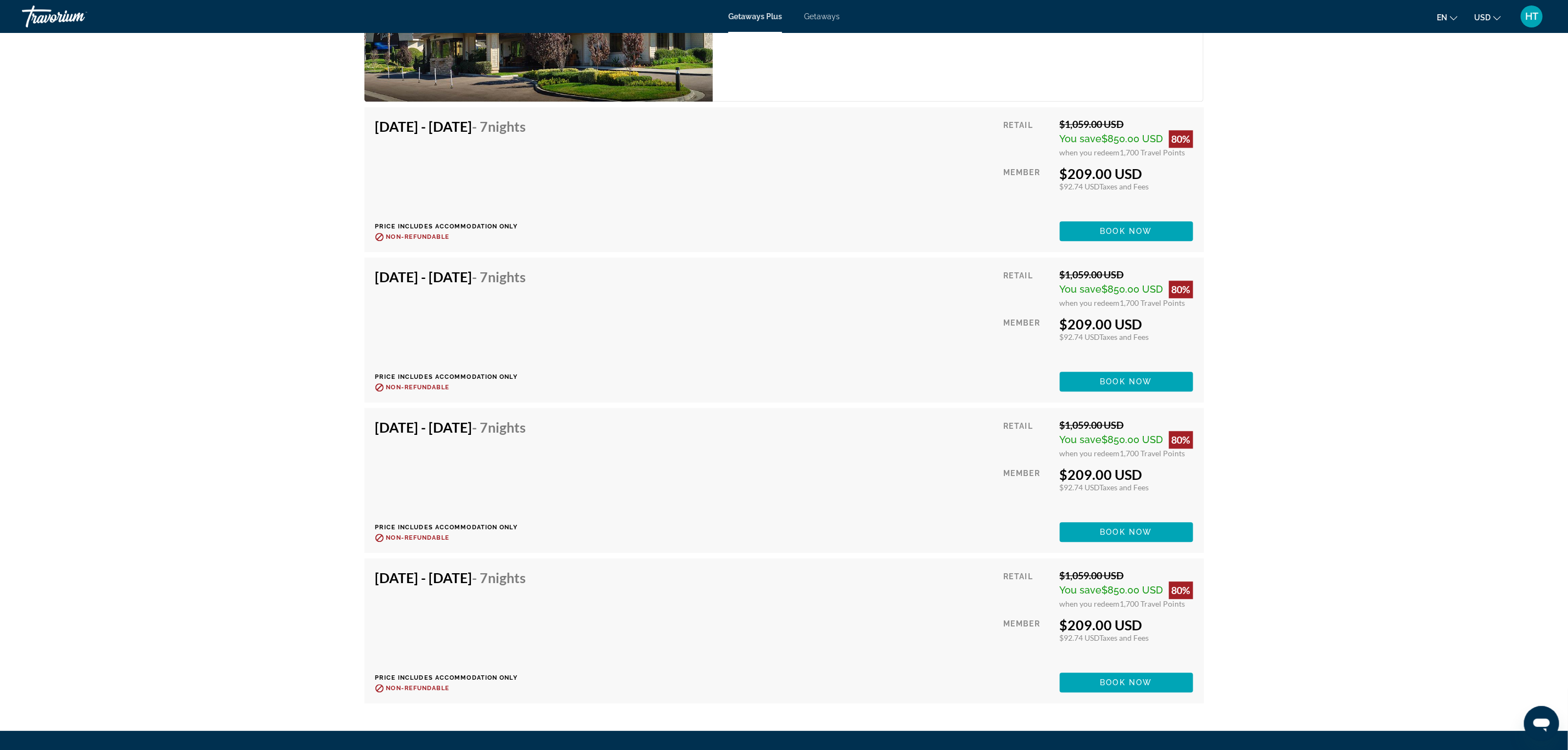
scroll to position [2077, 0]
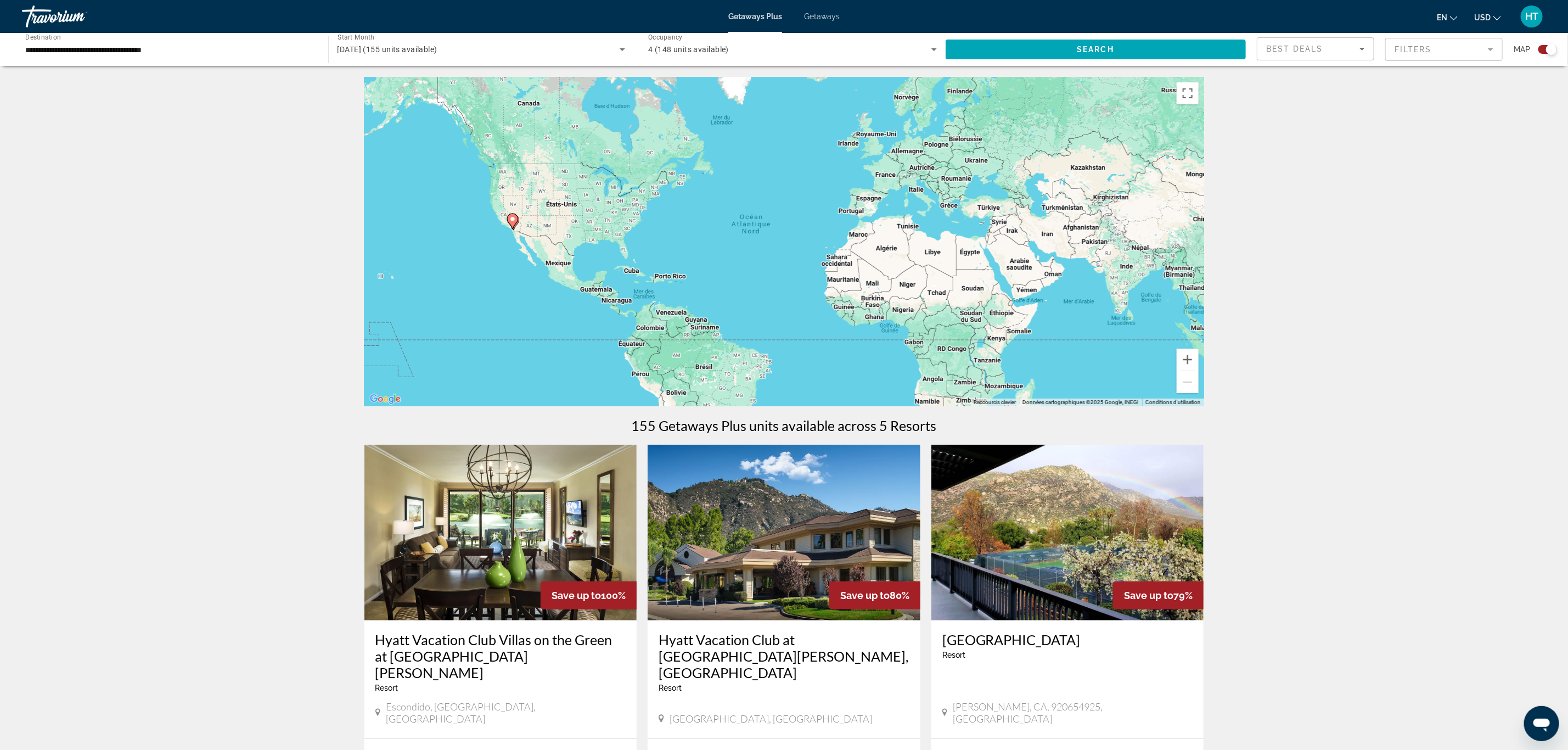
click at [556, 529] on img "Main content" at bounding box center [501, 533] width 273 height 175
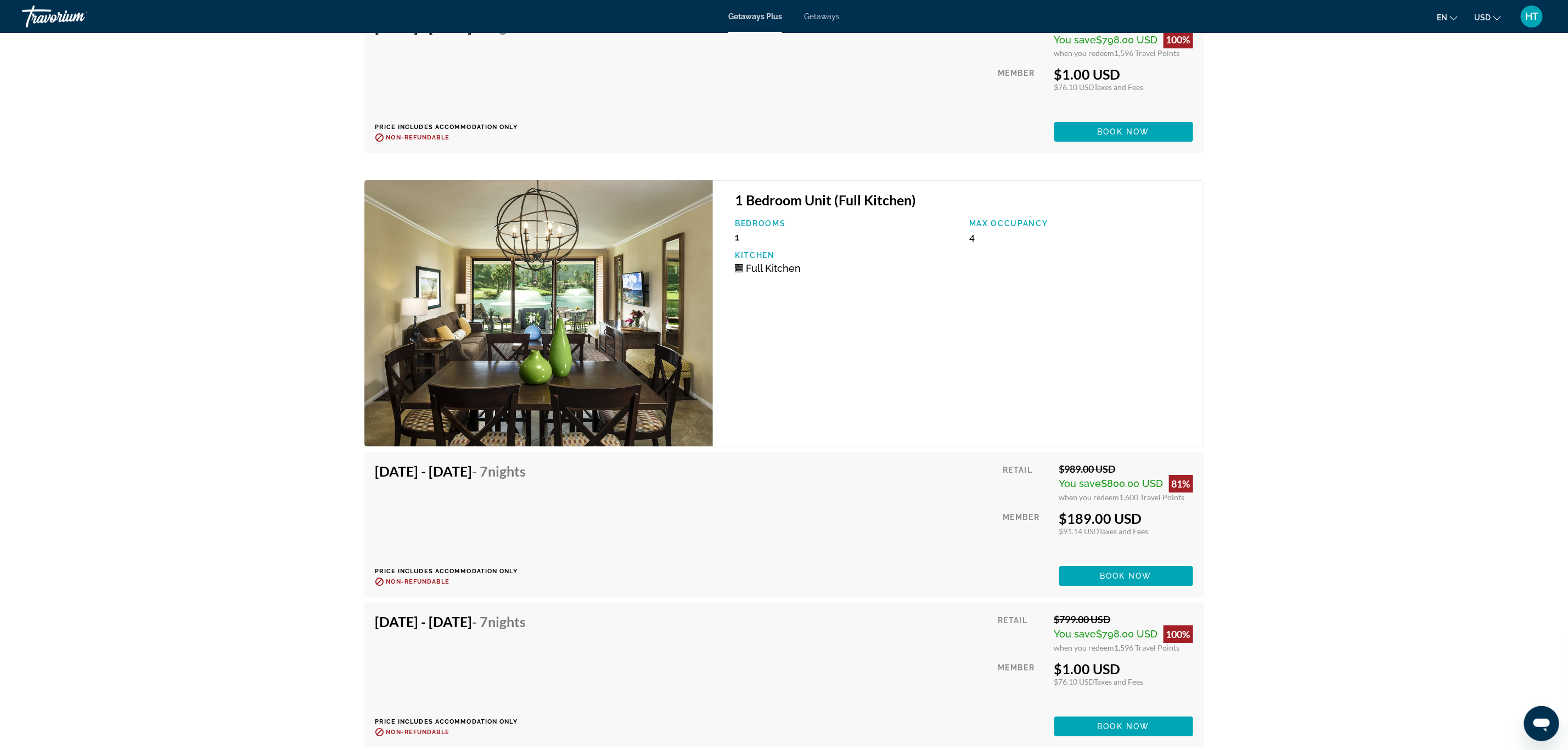
scroll to position [2705, 0]
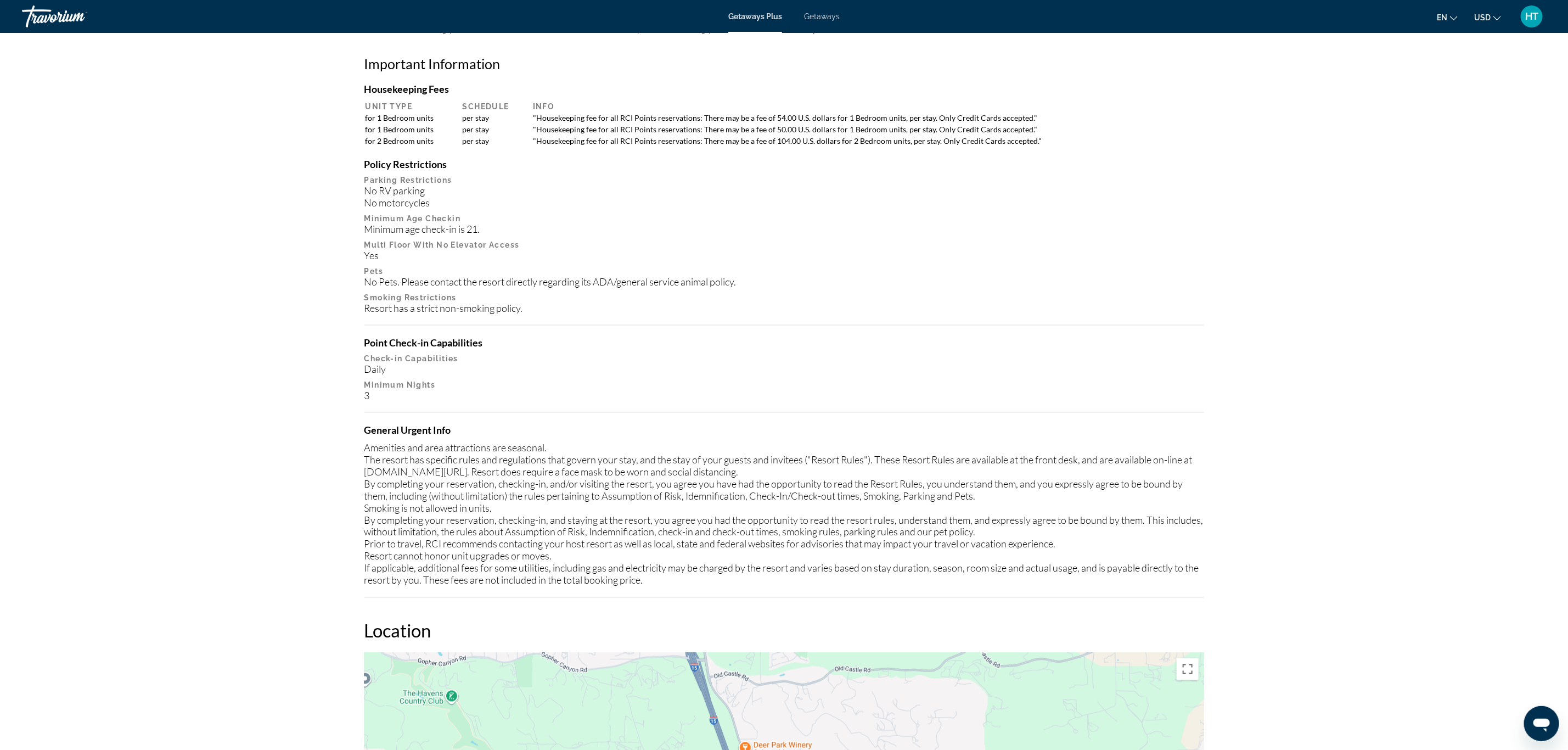
scroll to position [1058, 0]
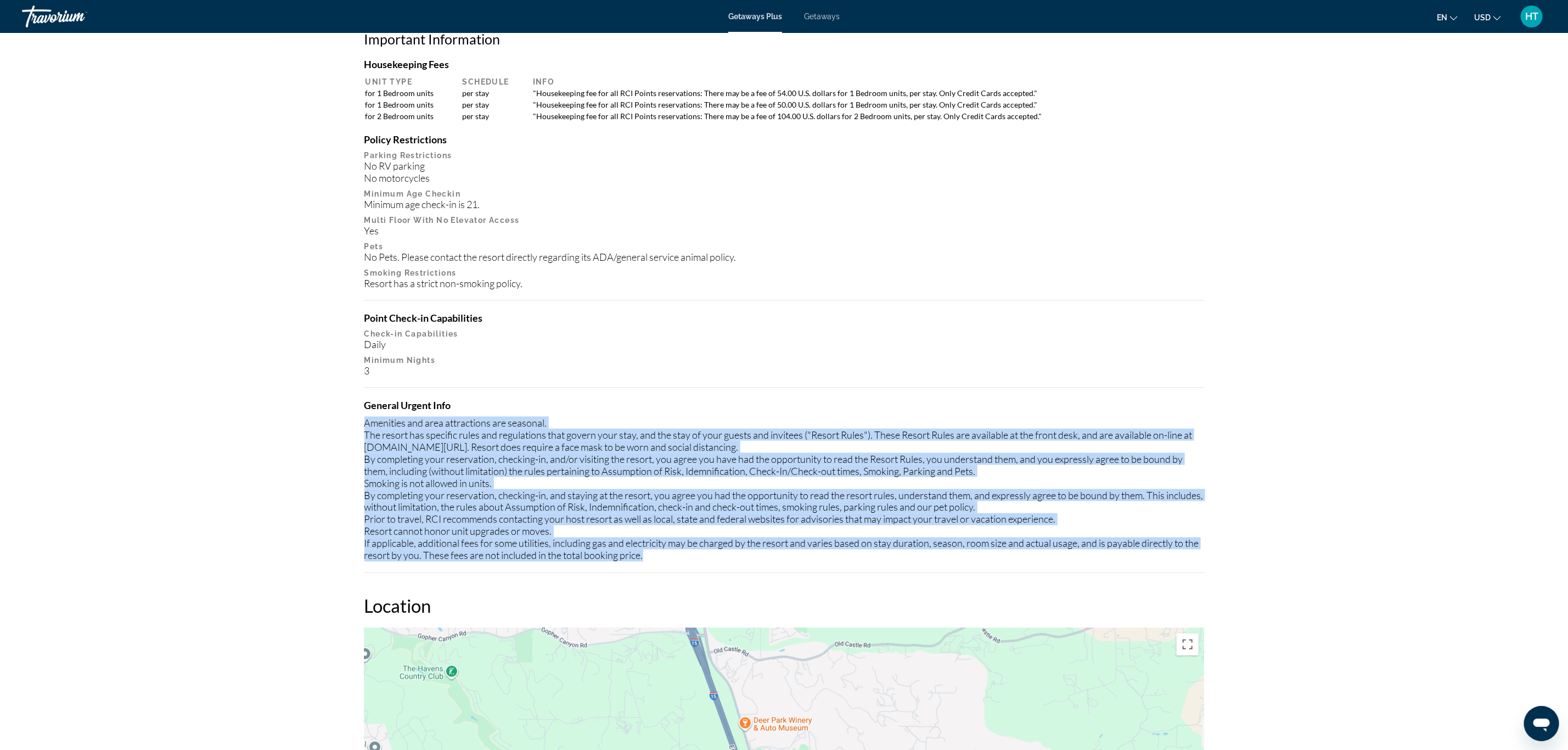
drag, startPoint x: 660, startPoint y: 558, endPoint x: 366, endPoint y: 425, distance: 322.7
click at [366, 425] on div "Amenities and area attractions are seasonal. The resort has specific rules and …" at bounding box center [784, 489] width 840 height 145
copy div "Amenities and area attractions are seasonal. The resort has specific rules and …"
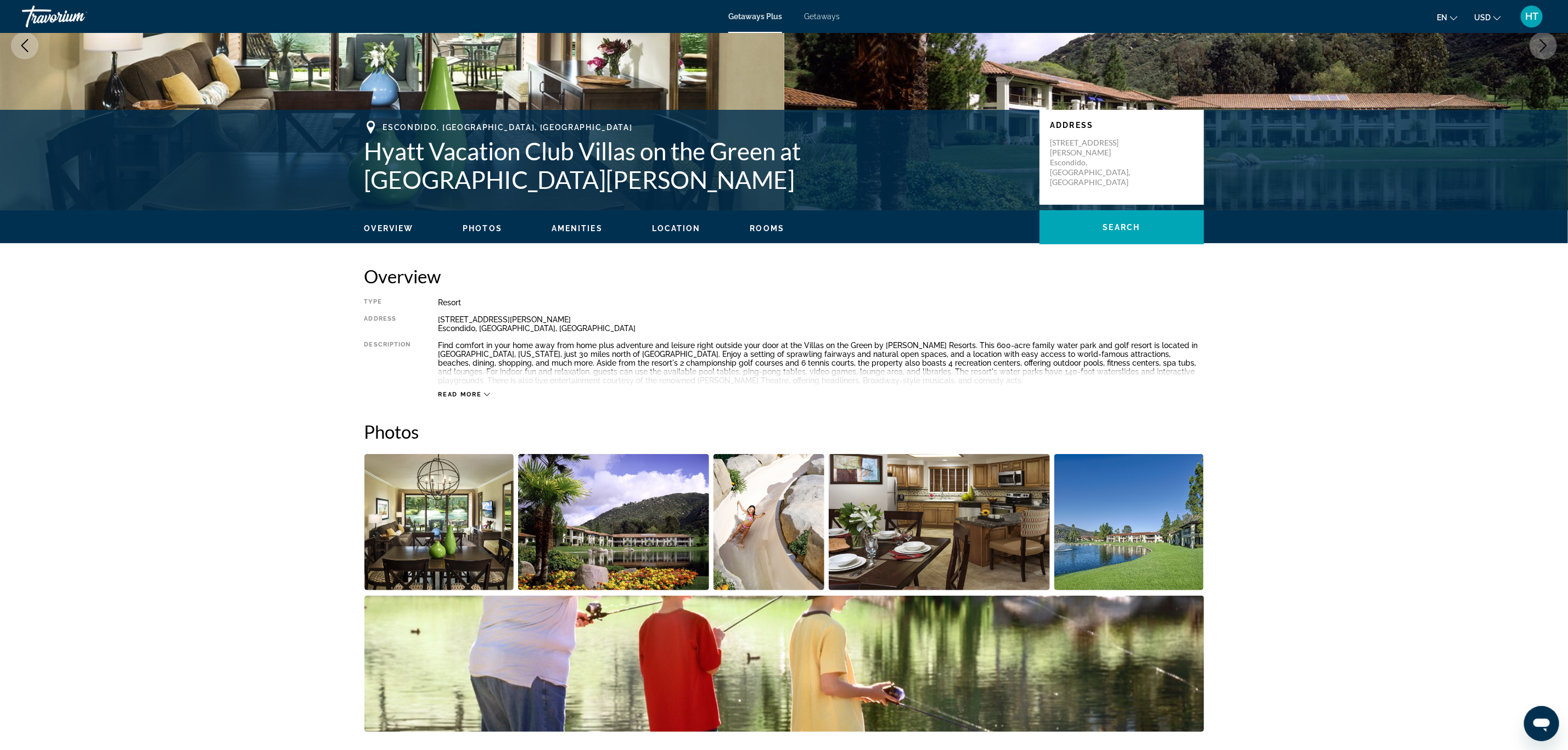
scroll to position [0, 0]
